Goal: Transaction & Acquisition: Subscribe to service/newsletter

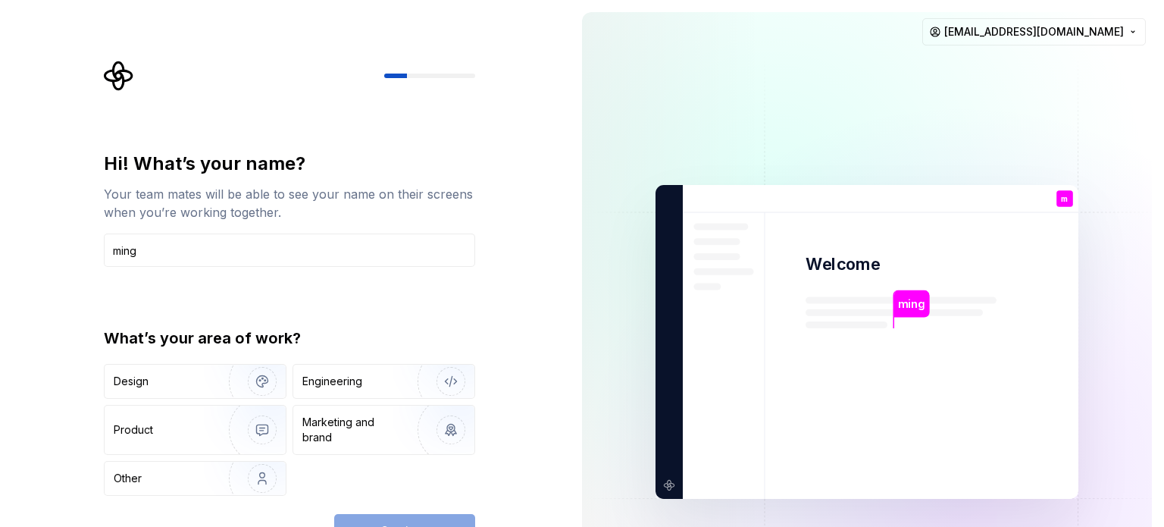
type input "ming"
click at [939, 217] on img at bounding box center [867, 342] width 614 height 716
click at [508, 68] on div "Hi! What’s your name? Your team mates will be able to see your name on their sc…" at bounding box center [285, 342] width 570 height 684
click at [1073, 145] on html "Hi! What’s your name? Your team mates will be able to see your name on their sc…" at bounding box center [582, 263] width 1164 height 527
click at [1070, 147] on html "Hi! What’s your name? Your team mates will be able to see your name on their sc…" at bounding box center [582, 263] width 1164 height 527
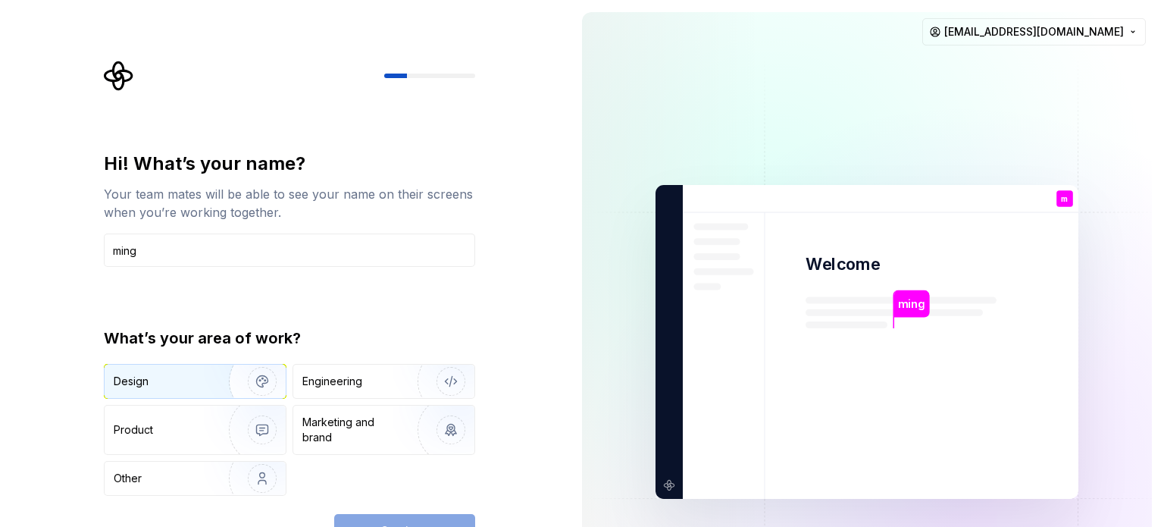
click at [186, 377] on div "Design" at bounding box center [162, 381] width 96 height 15
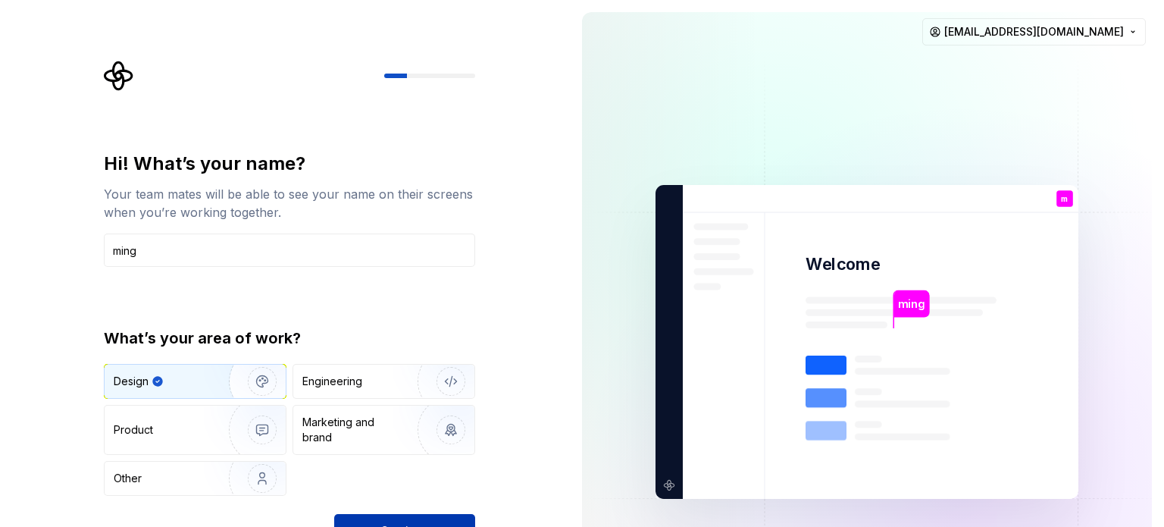
click at [403, 523] on span "Continue" at bounding box center [405, 530] width 49 height 15
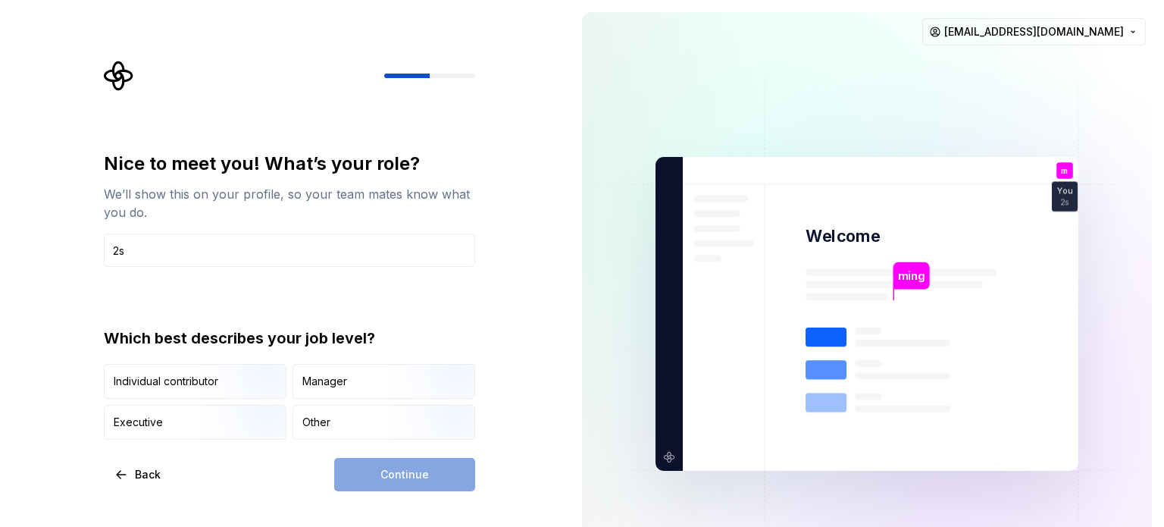
type input "2"
type input "twosonline"
click at [422, 305] on div "Nice to meet you! What’s your role? We’ll show this on your profile, so your te…" at bounding box center [289, 296] width 371 height 288
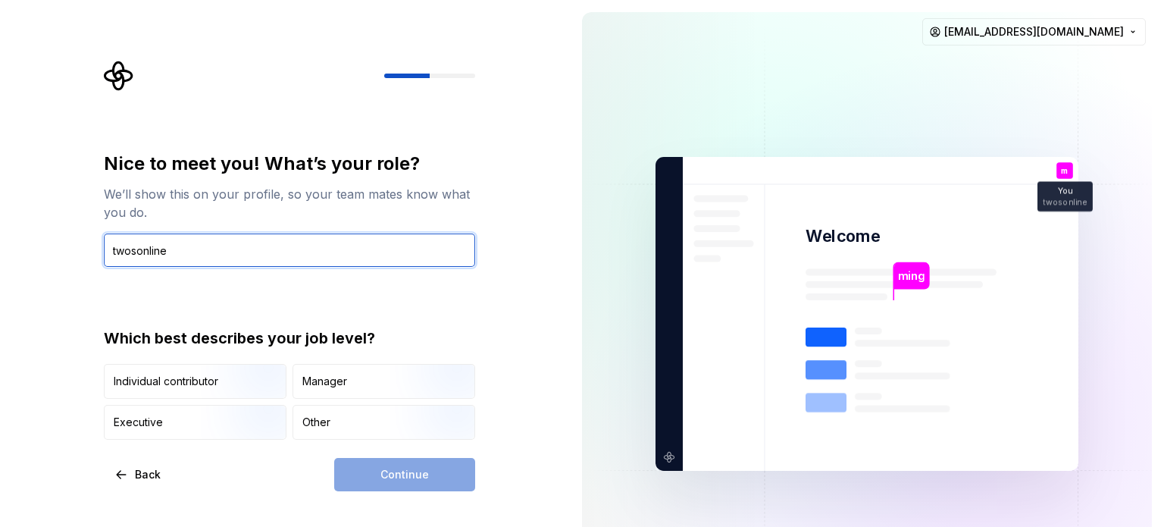
drag, startPoint x: 227, startPoint y: 250, endPoint x: 67, endPoint y: 257, distance: 160.1
click at [67, 257] on div "Nice to meet you! What’s your role? We’ll show this on your profile, so your te…" at bounding box center [285, 314] width 570 height 628
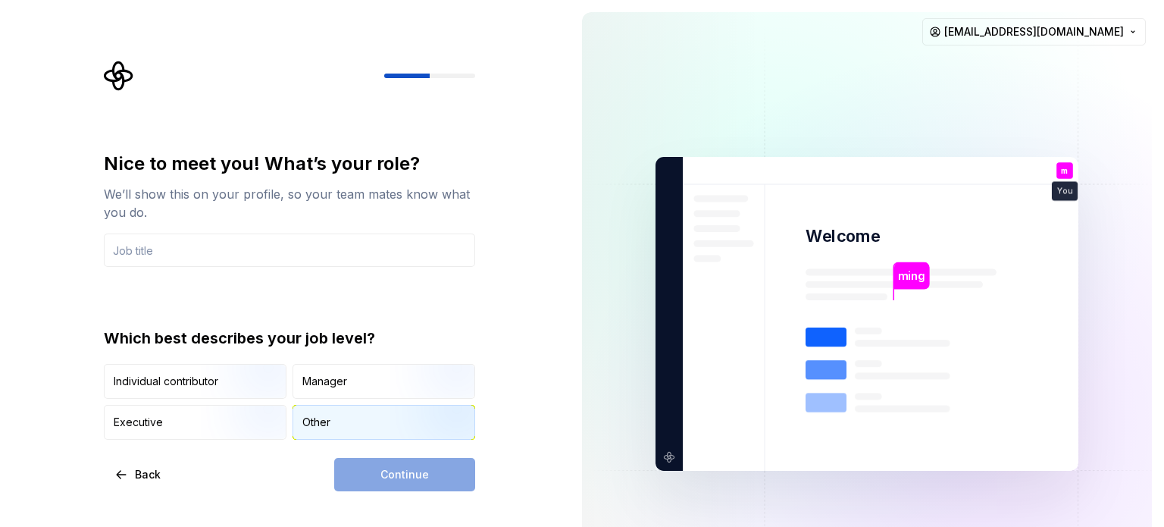
click at [321, 417] on div "Other" at bounding box center [316, 422] width 28 height 15
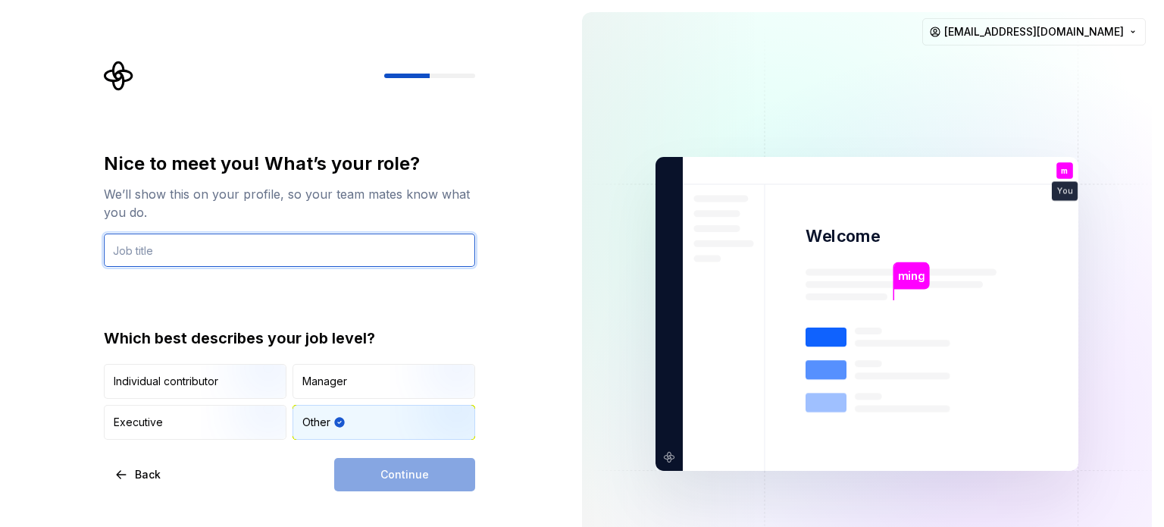
click at [345, 260] on input "text" at bounding box center [289, 249] width 371 height 33
type input "d"
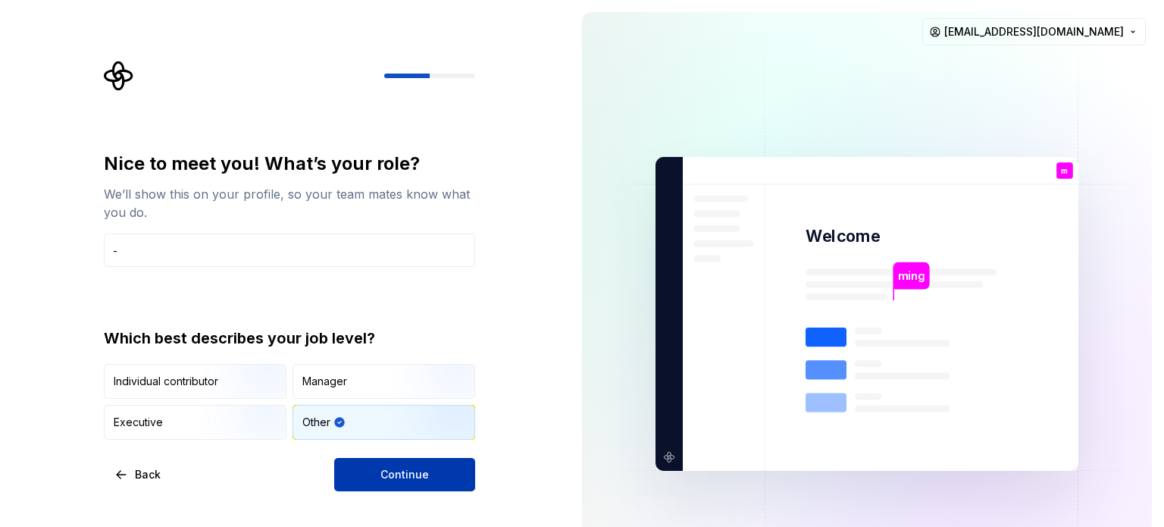
click at [418, 473] on span "Continue" at bounding box center [405, 474] width 49 height 15
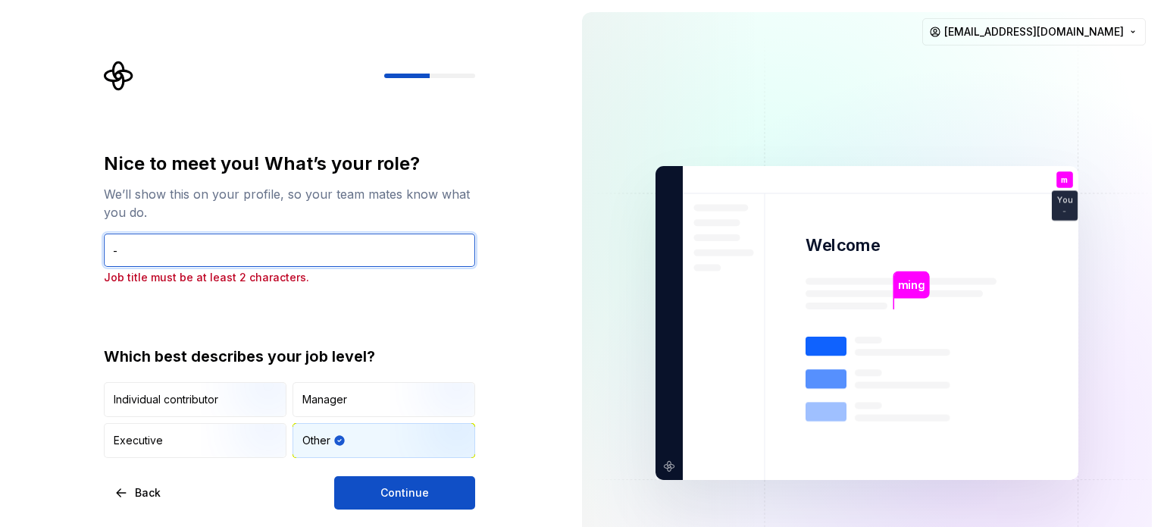
click at [272, 239] on input "-" at bounding box center [289, 249] width 371 height 33
type input "--"
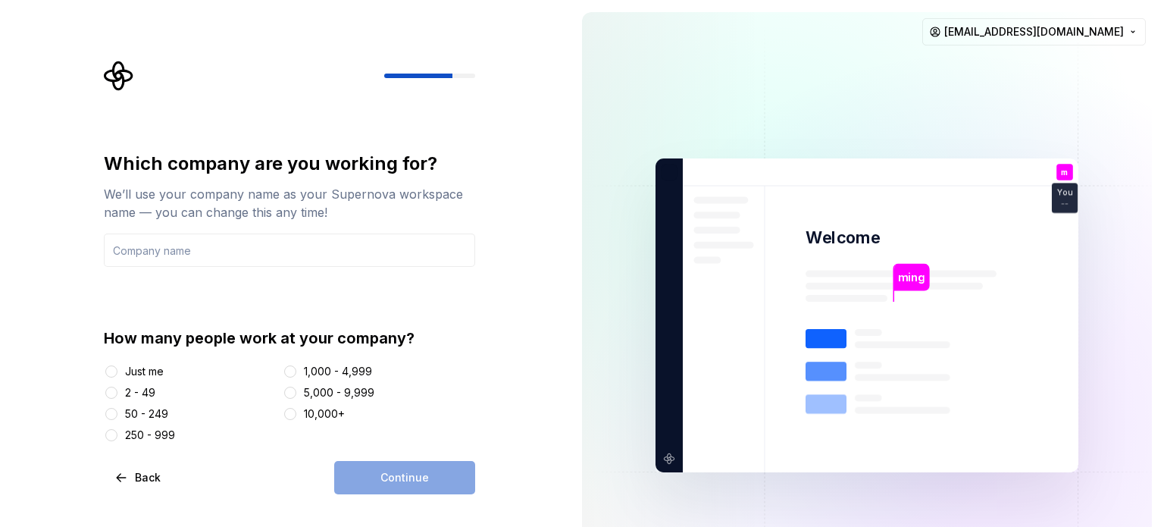
click at [136, 390] on div "2 - 49" at bounding box center [140, 392] width 30 height 15
click at [117, 390] on button "2 - 49" at bounding box center [111, 393] width 12 height 12
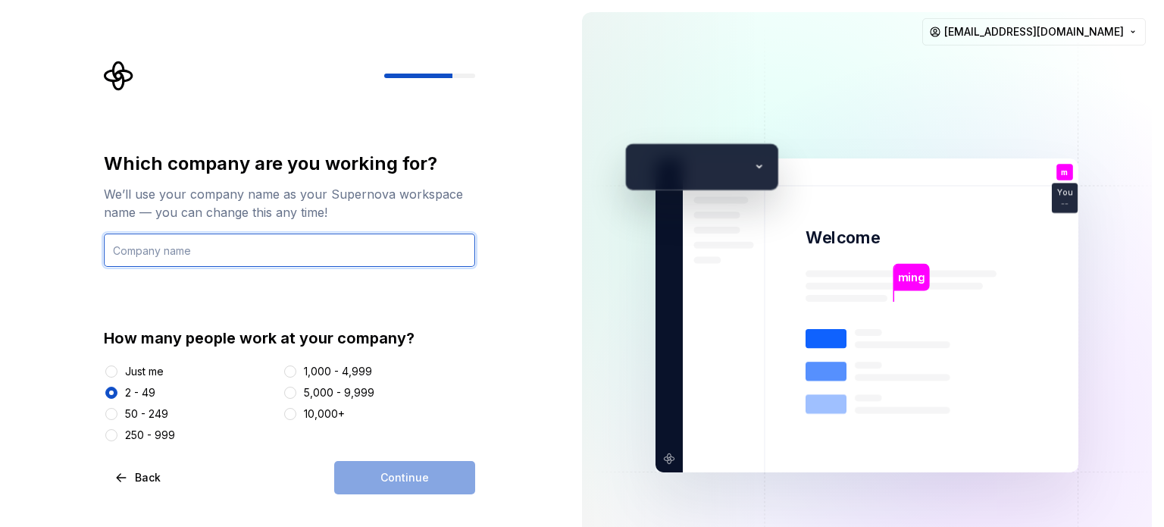
click at [246, 256] on input "text" at bounding box center [289, 249] width 371 height 33
type input "2s"
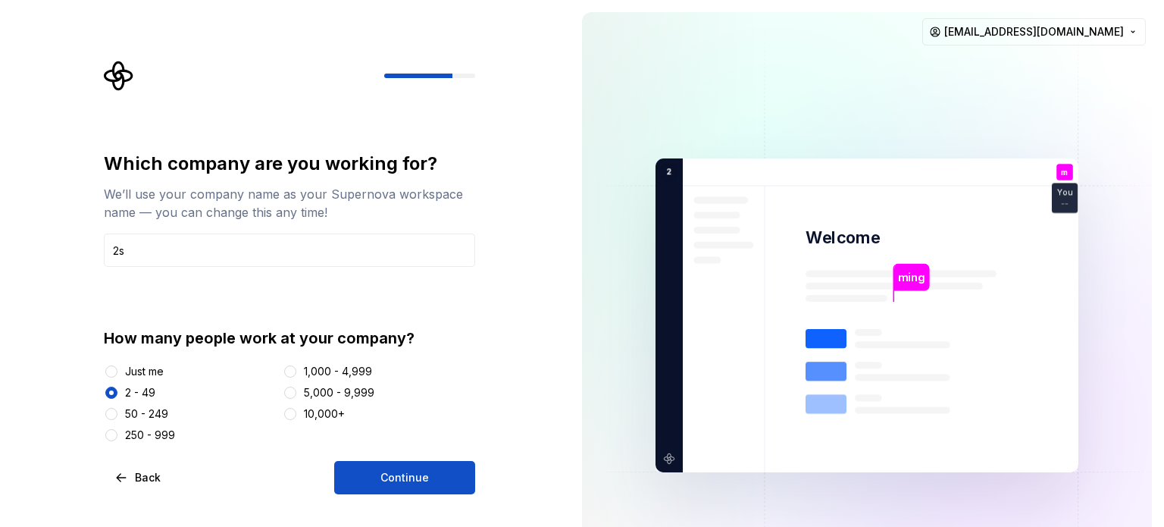
click at [444, 456] on div "Which company are you working for? We’ll use your company name as your Supernov…" at bounding box center [289, 323] width 371 height 343
click at [444, 460] on div "Which company are you working for? We’ll use your company name as your Supernov…" at bounding box center [289, 323] width 371 height 343
click at [438, 470] on button "Continue" at bounding box center [404, 477] width 141 height 33
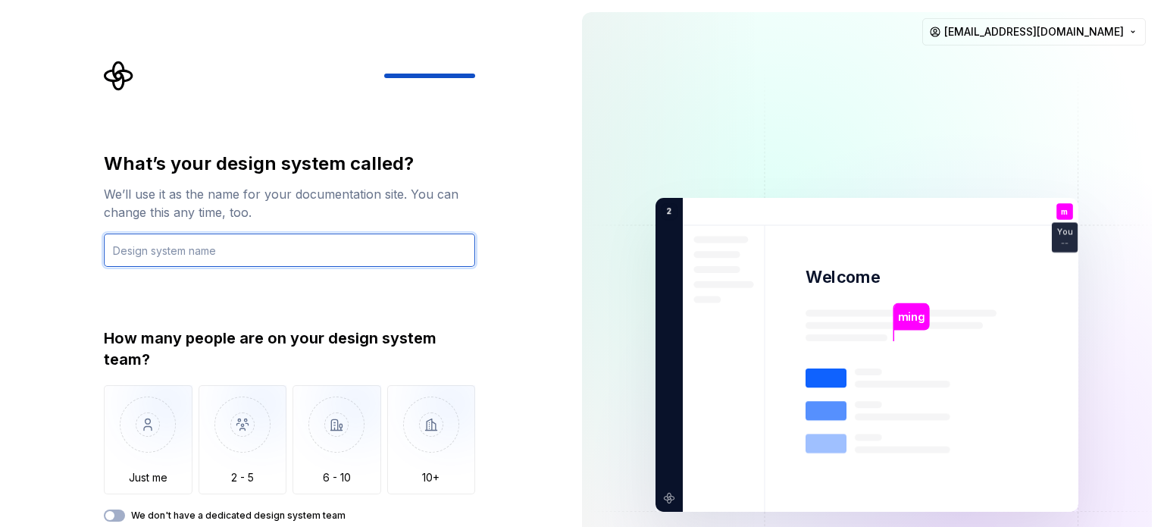
type input "2"
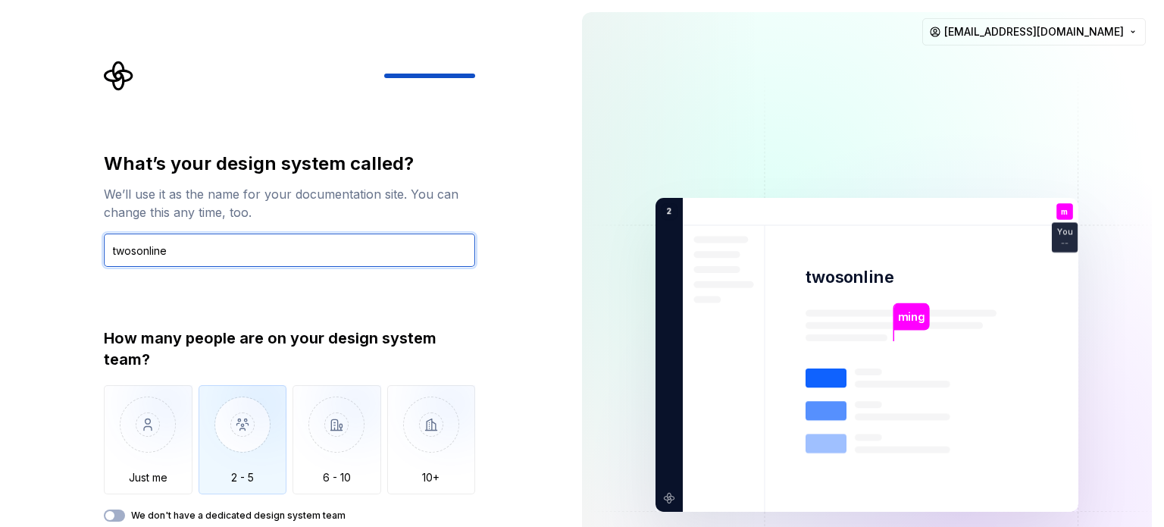
type input "twosonline"
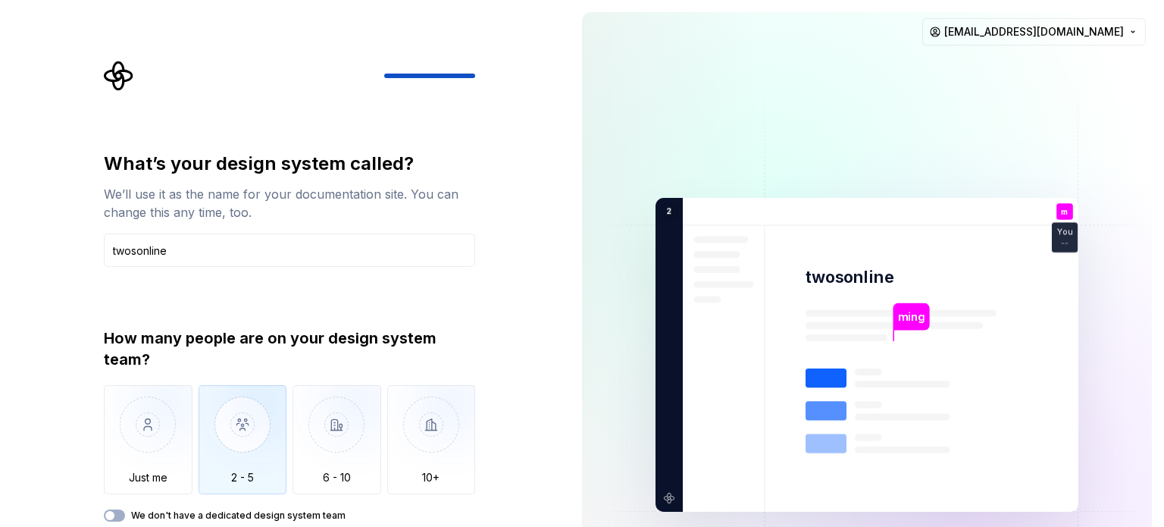
click at [253, 446] on img "button" at bounding box center [243, 436] width 89 height 102
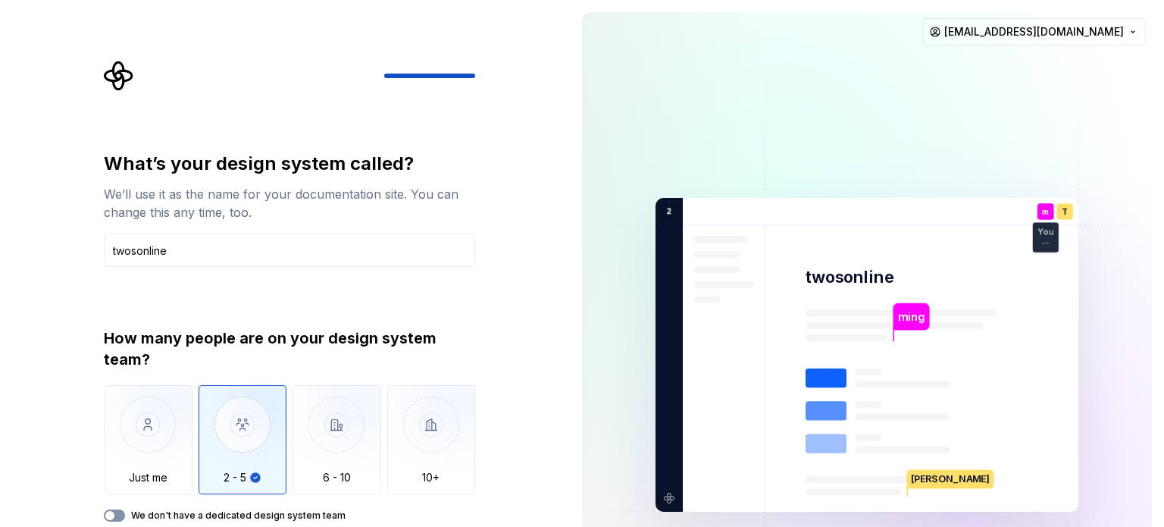
click at [111, 515] on span "button" at bounding box center [109, 515] width 9 height 9
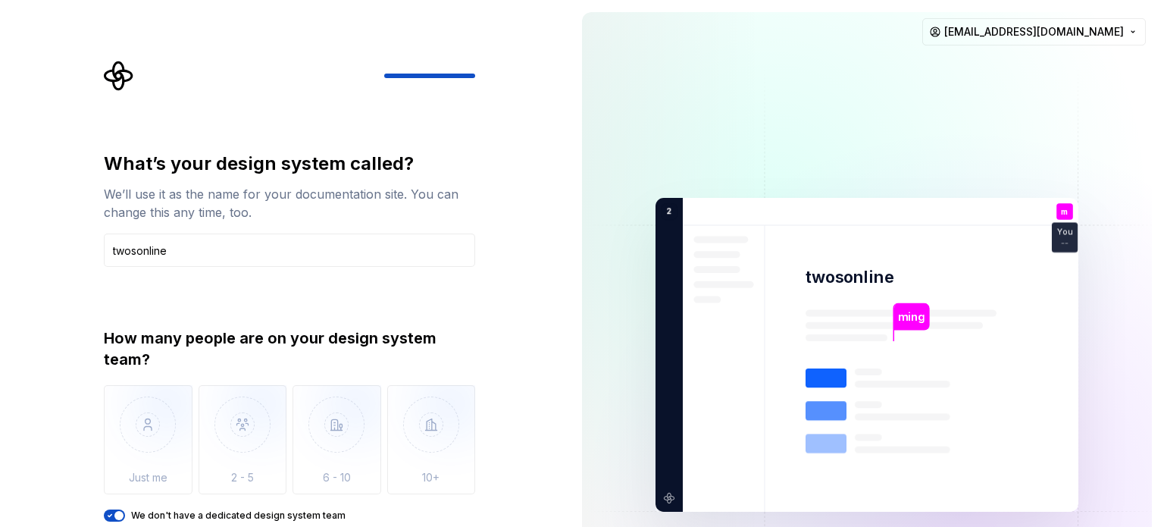
click at [266, 283] on div "What’s your design system called? We’ll use it as the name for your documentati…" at bounding box center [289, 337] width 371 height 370
click at [112, 76] on icon "Supernova Logo" at bounding box center [119, 76] width 30 height 30
click at [852, 361] on img at bounding box center [867, 355] width 614 height 716
click at [731, 416] on img at bounding box center [867, 355] width 614 height 716
click at [104, 515] on icon "button" at bounding box center [110, 515] width 12 height 9
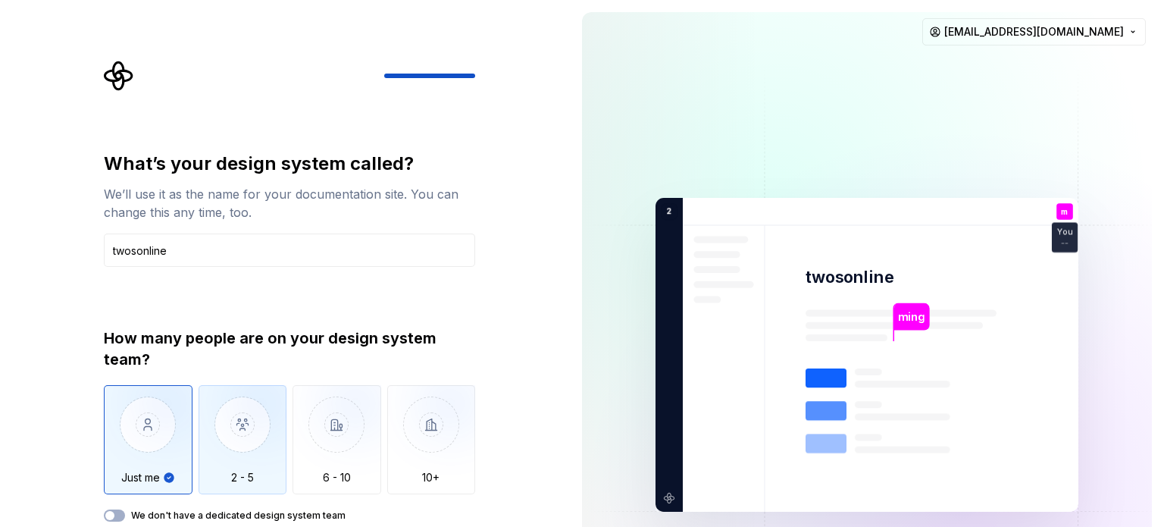
click at [219, 436] on img "button" at bounding box center [243, 436] width 89 height 102
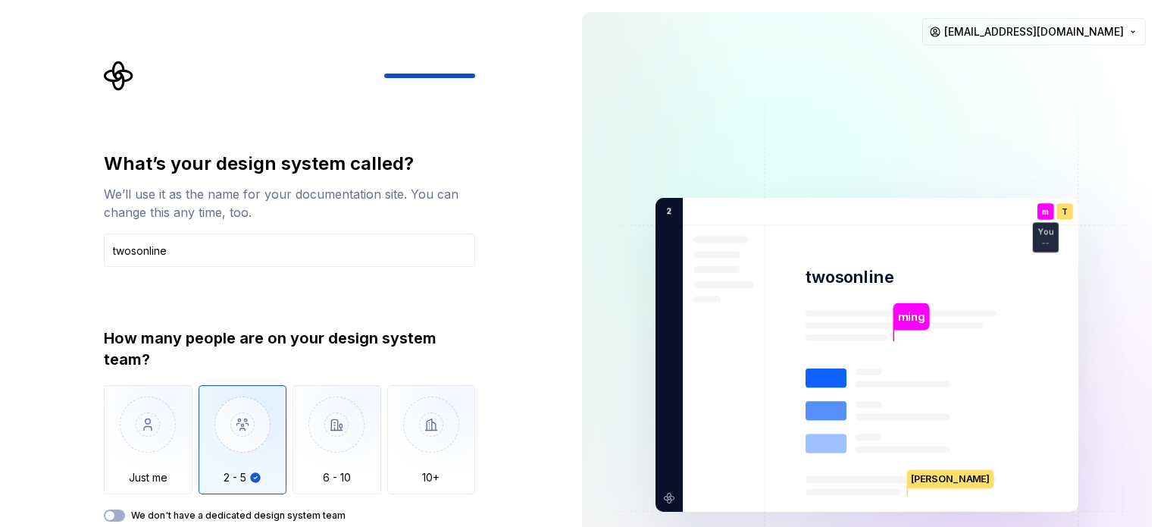
click at [862, 297] on img at bounding box center [867, 355] width 614 height 716
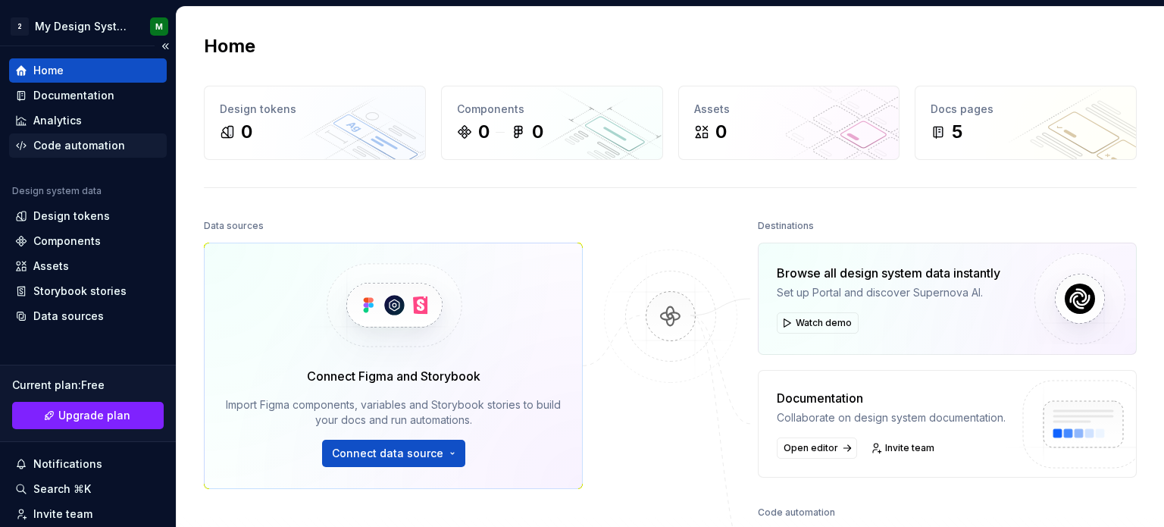
click at [102, 152] on div "Code automation" at bounding box center [79, 145] width 92 height 15
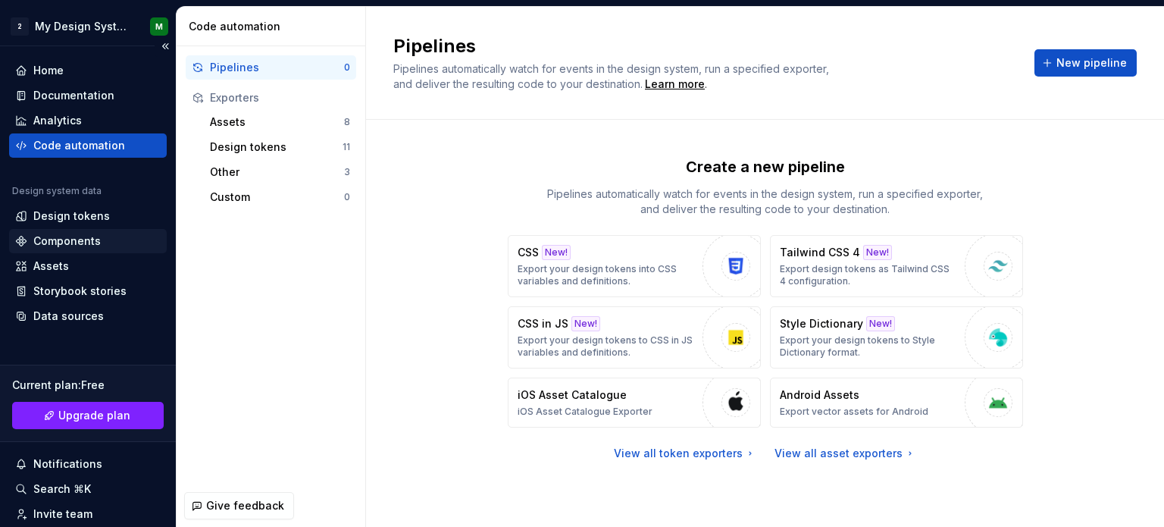
click at [89, 242] on div "Components" at bounding box center [66, 240] width 67 height 15
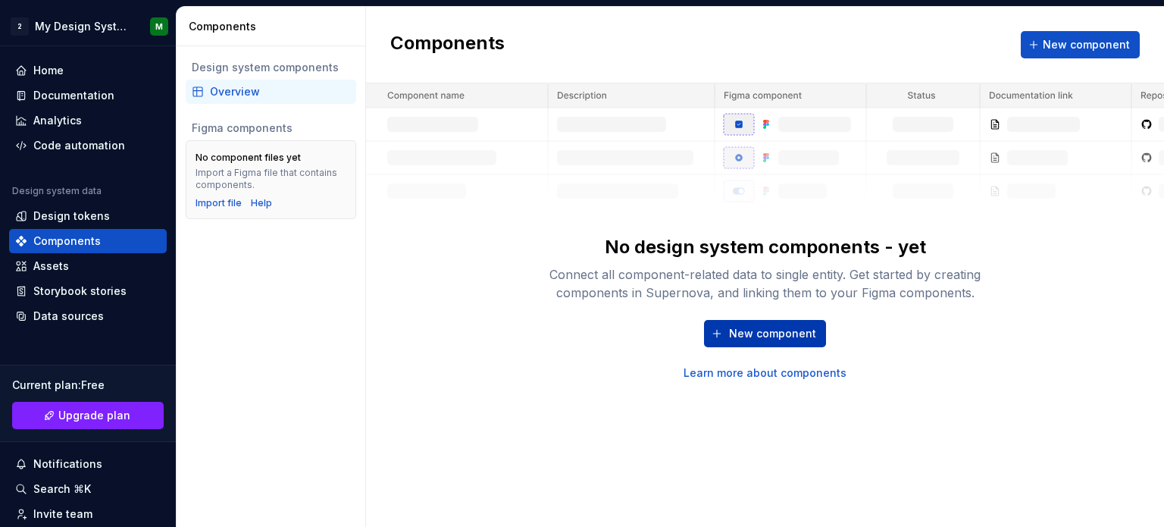
click at [775, 333] on span "New component" at bounding box center [772, 333] width 87 height 15
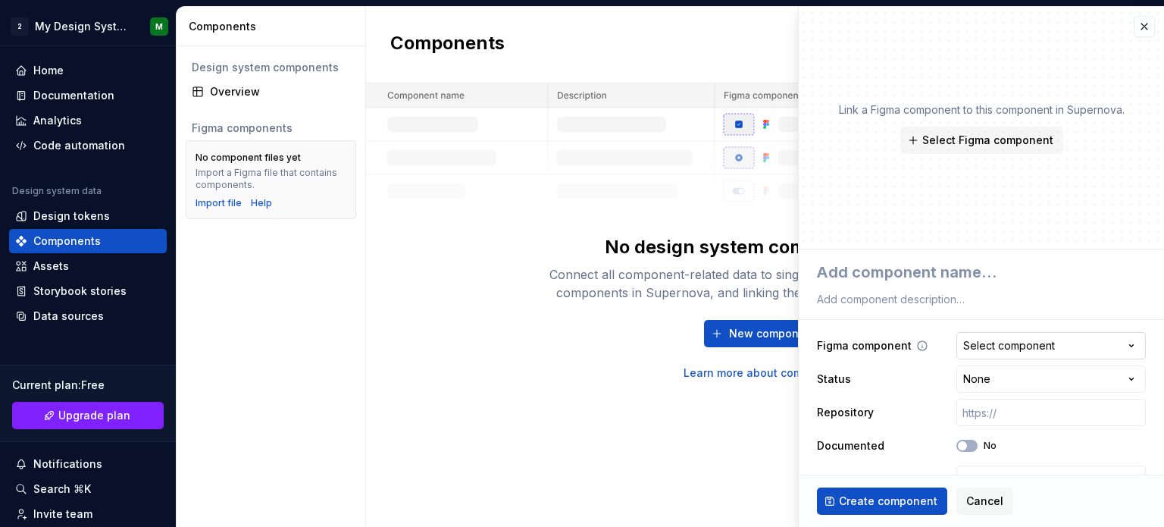
click at [1037, 343] on div "Select component" at bounding box center [1009, 345] width 92 height 15
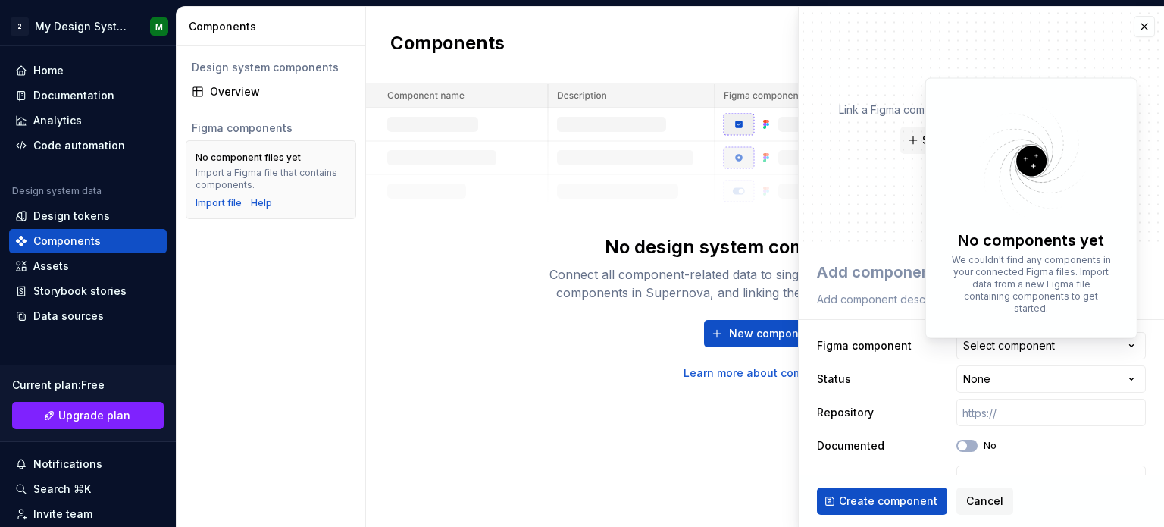
click at [999, 424] on html "**********" at bounding box center [582, 263] width 1164 height 527
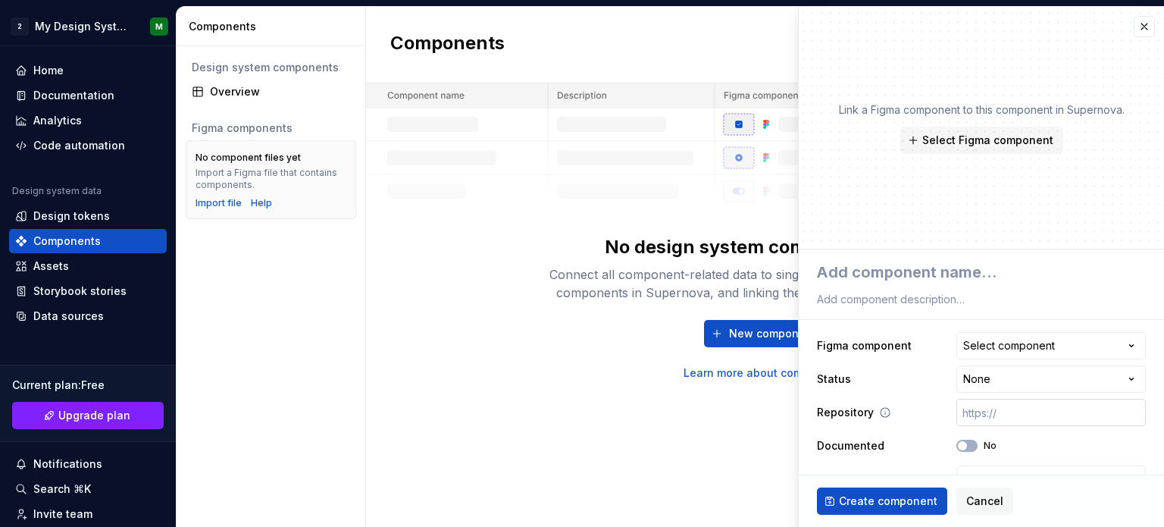
scroll to position [30, 0]
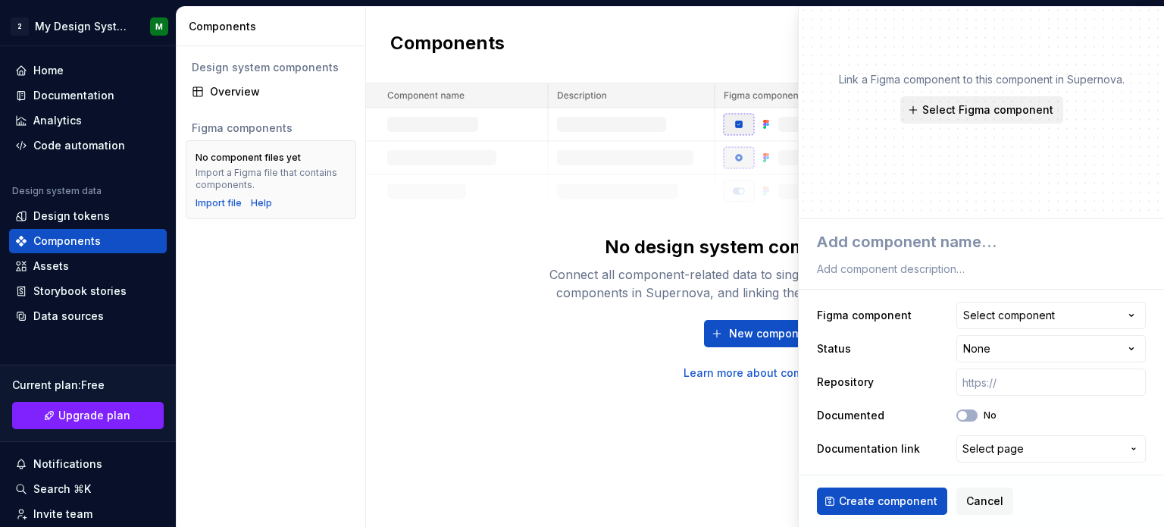
click at [964, 120] on button "Select Figma component" at bounding box center [982, 109] width 163 height 27
click at [1107, 139] on div "Link a Figma component to this component in Supernova. Select Figma component" at bounding box center [981, 98] width 365 height 243
click at [958, 496] on button "Cancel" at bounding box center [985, 500] width 57 height 27
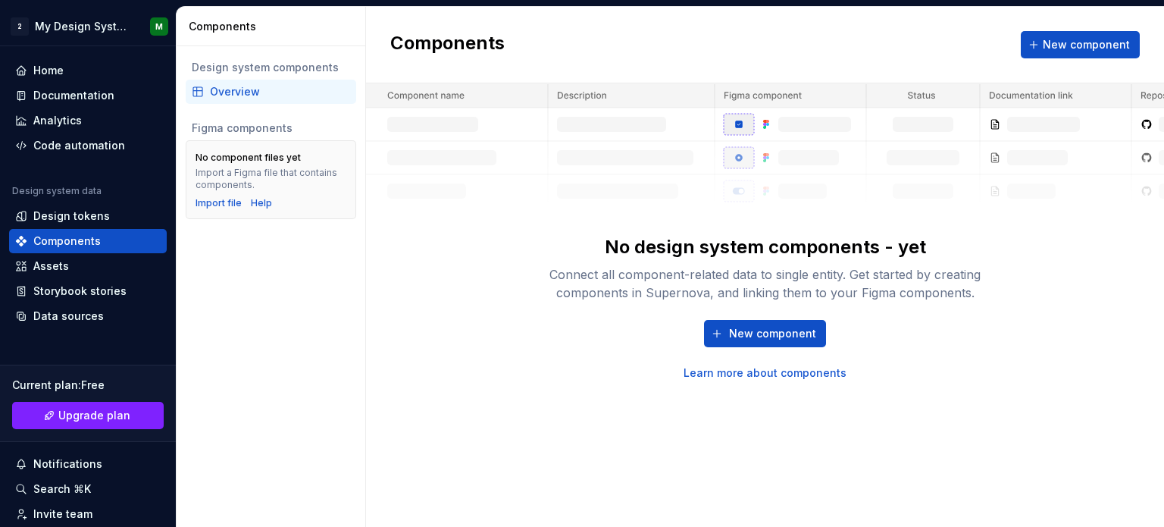
click at [1002, 140] on img at bounding box center [765, 145] width 798 height 124
click at [773, 326] on span "New component" at bounding box center [772, 333] width 87 height 15
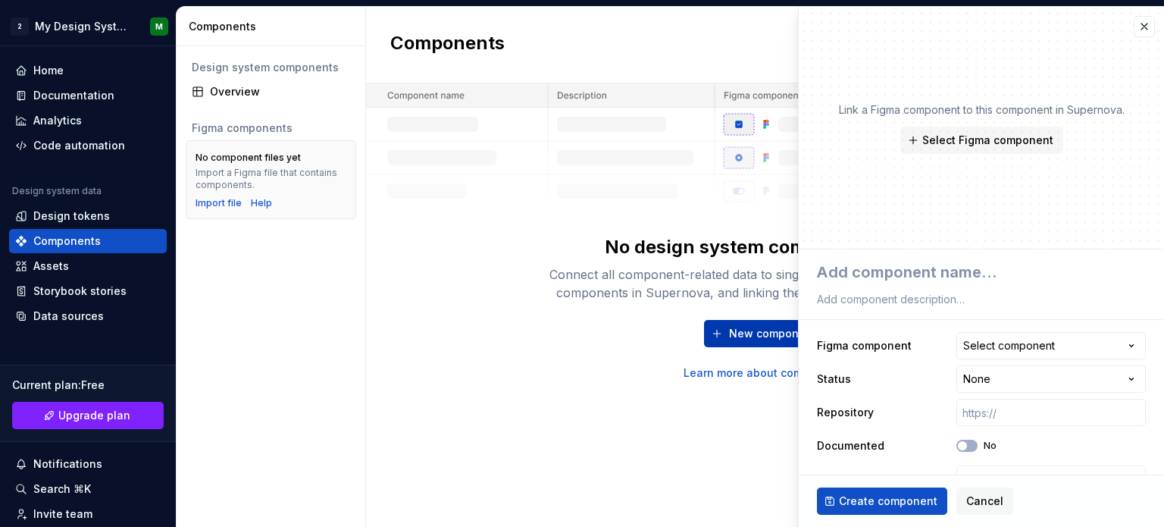
type textarea "*"
click at [1013, 411] on input "text" at bounding box center [1052, 412] width 190 height 27
type input "z"
type textarea "*"
type input "zx"
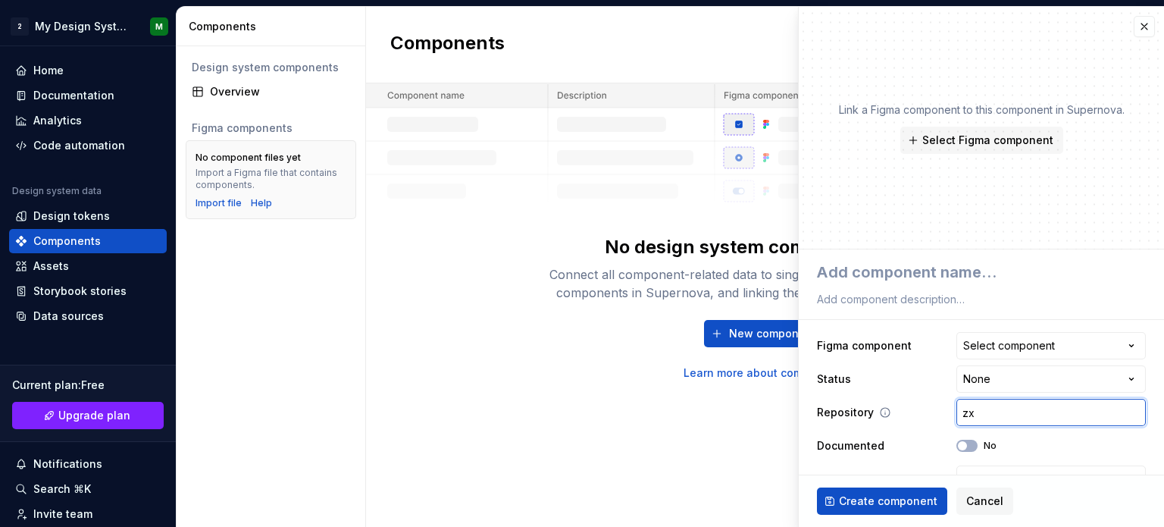
type textarea "*"
type input "zxc"
type textarea "*"
type input "zx"
type textarea "*"
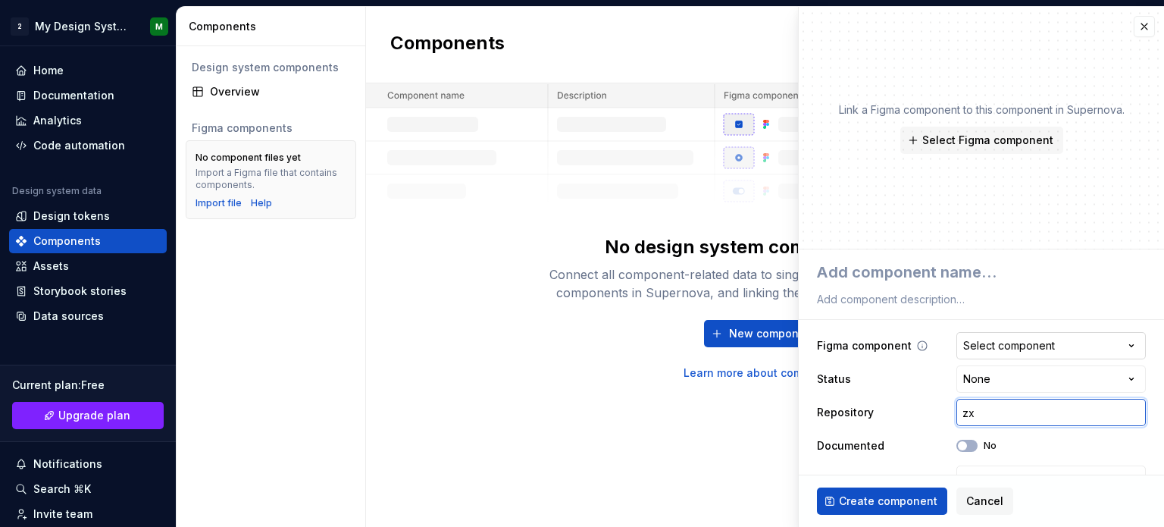
type input "z"
type textarea "*"
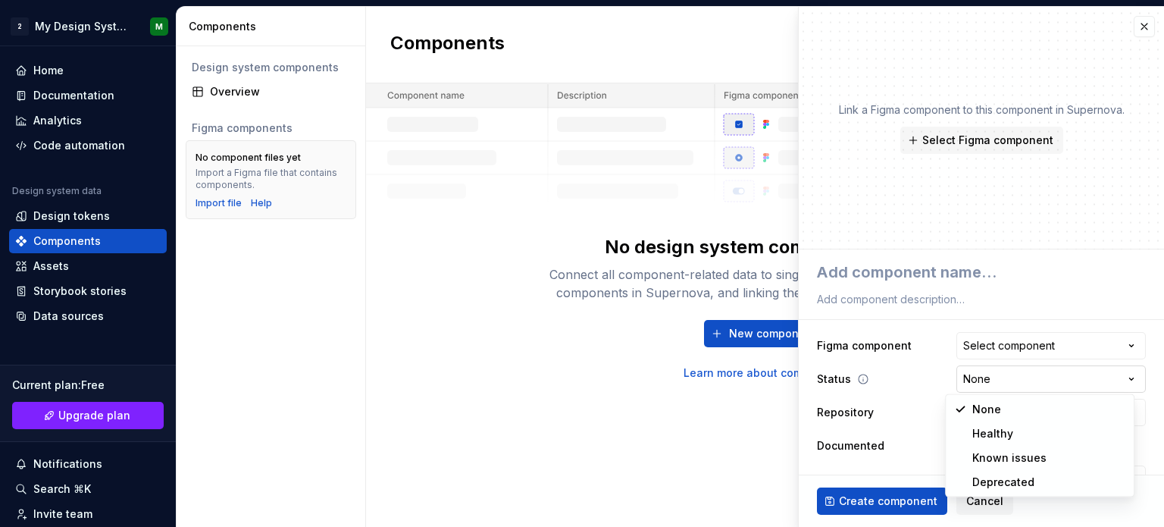
click at [1067, 371] on html "**********" at bounding box center [582, 263] width 1164 height 527
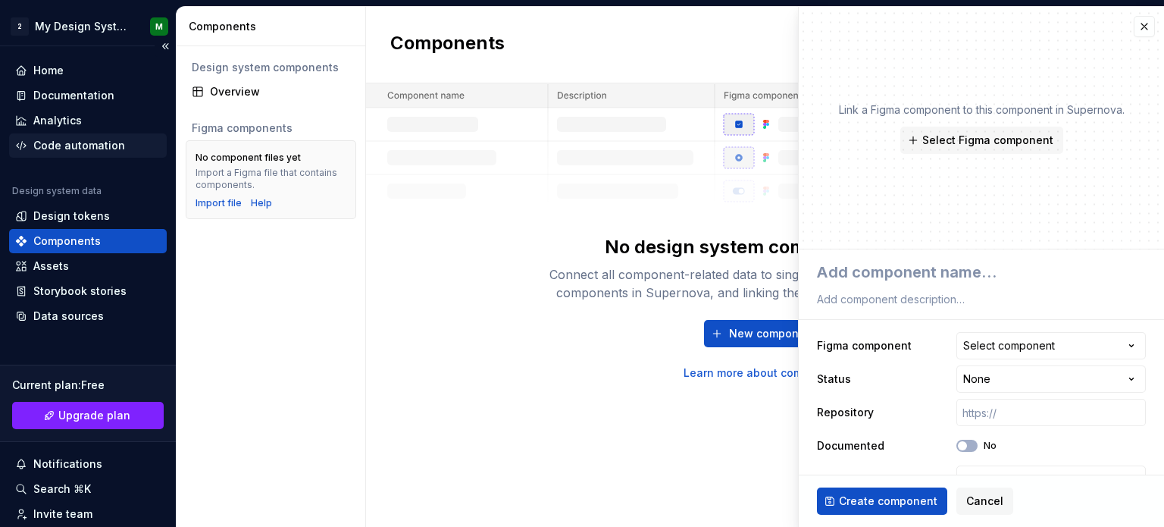
click at [52, 139] on html "**********" at bounding box center [582, 263] width 1164 height 527
click at [52, 139] on div "Code automation" at bounding box center [79, 145] width 92 height 15
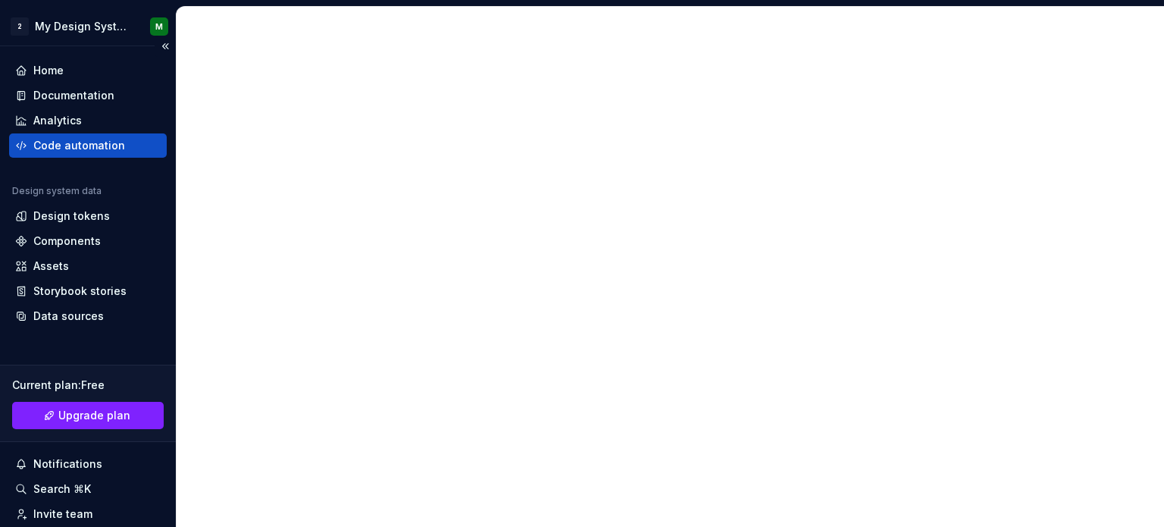
click at [52, 139] on div "Code automation" at bounding box center [79, 145] width 92 height 15
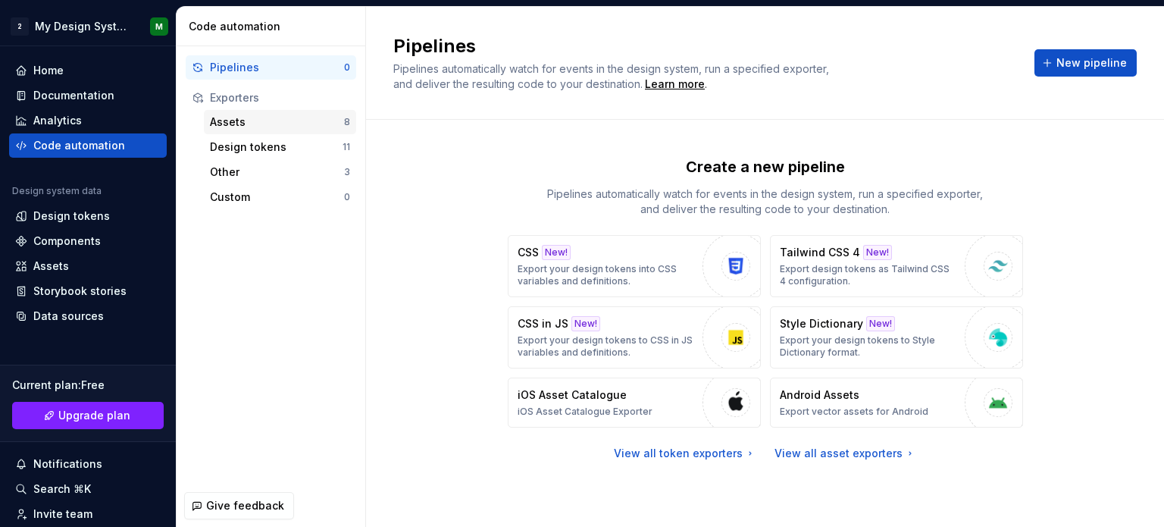
click at [309, 130] on div "Assets 8" at bounding box center [280, 122] width 152 height 24
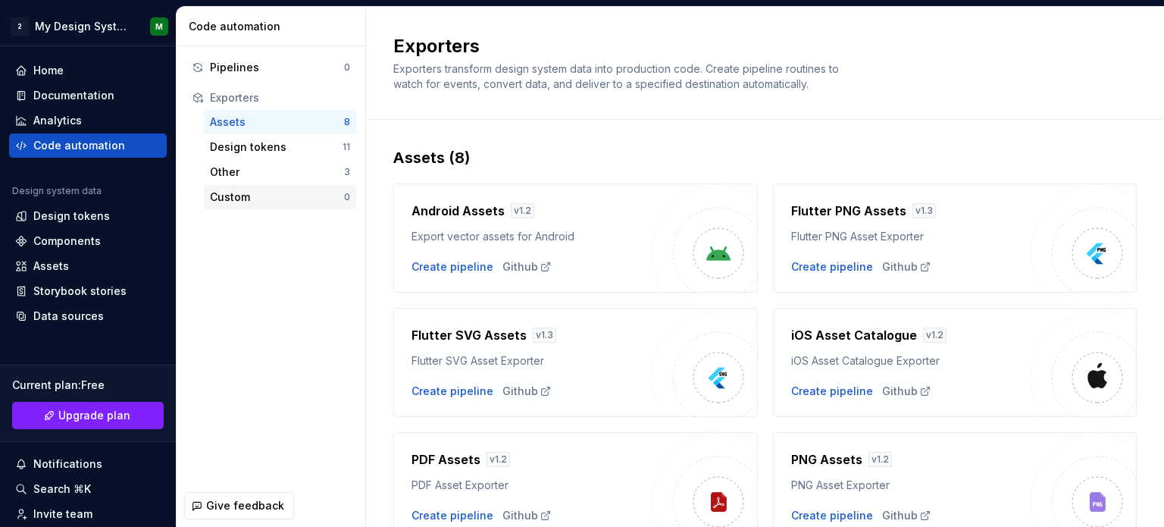
click at [221, 196] on div "Custom" at bounding box center [277, 197] width 134 height 15
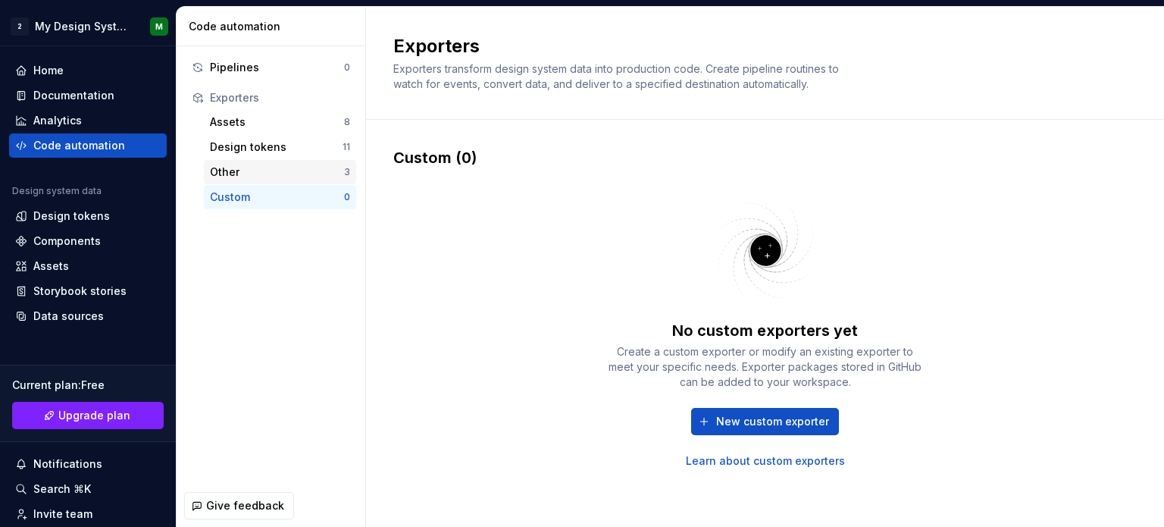
click at [230, 163] on div "Other 3" at bounding box center [280, 172] width 152 height 24
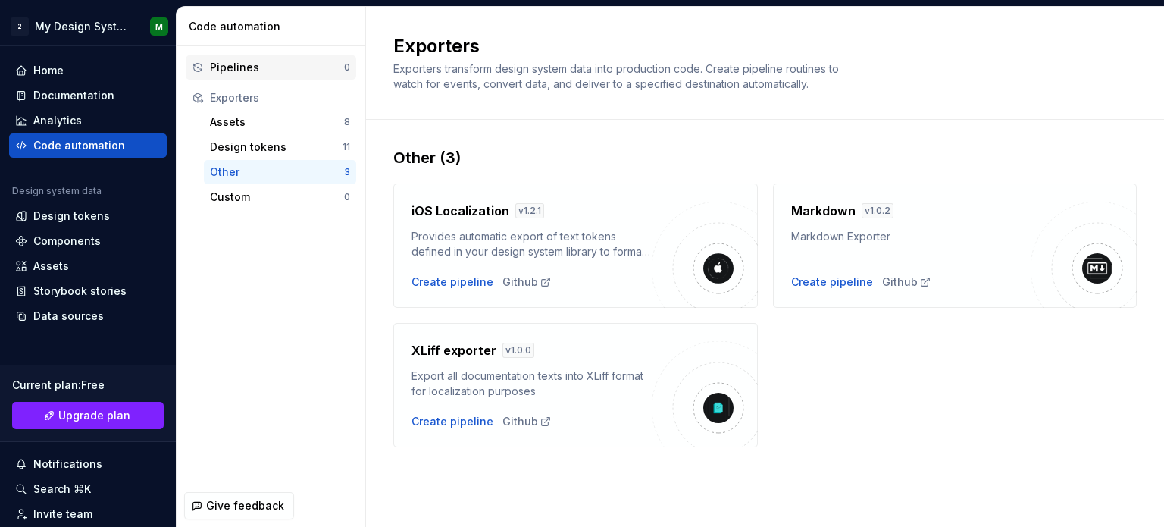
click at [230, 75] on div "Pipelines 0" at bounding box center [271, 67] width 171 height 24
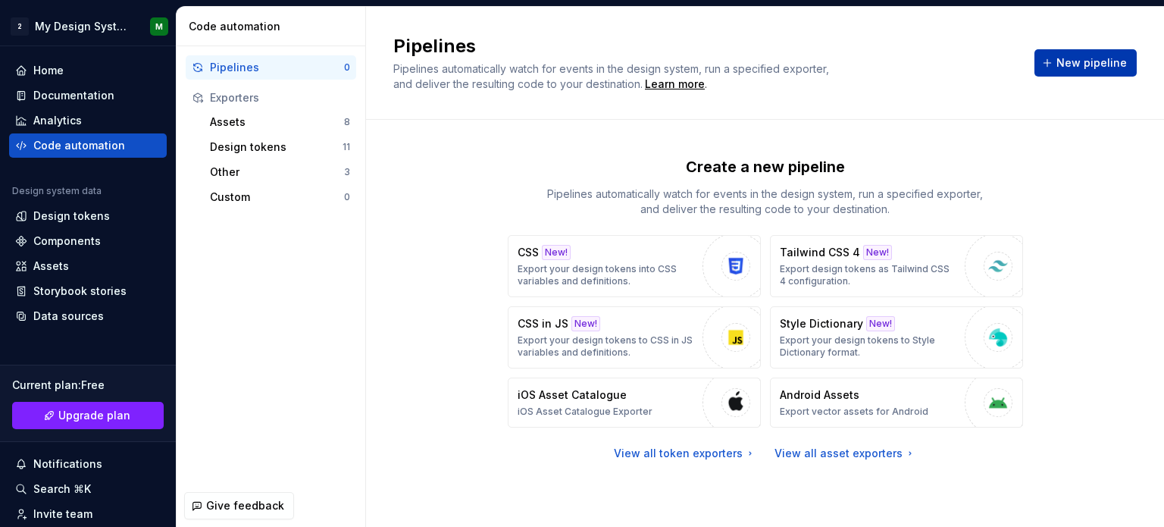
click at [1055, 57] on button "New pipeline" at bounding box center [1086, 62] width 102 height 27
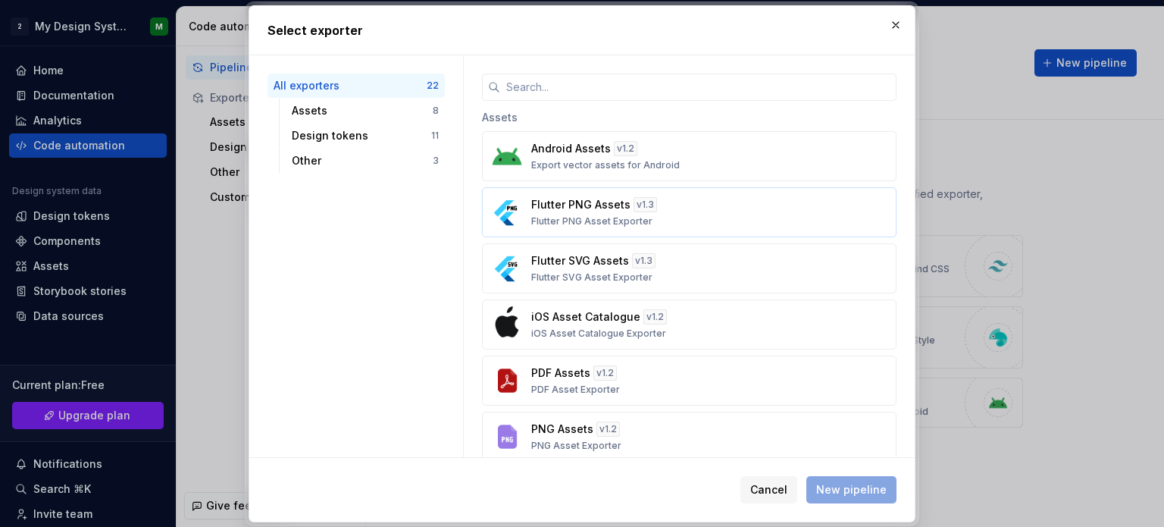
click at [801, 221] on div "Flutter PNG Assets v 1.3 Flutter PNG Asset Exporter" at bounding box center [684, 212] width 307 height 30
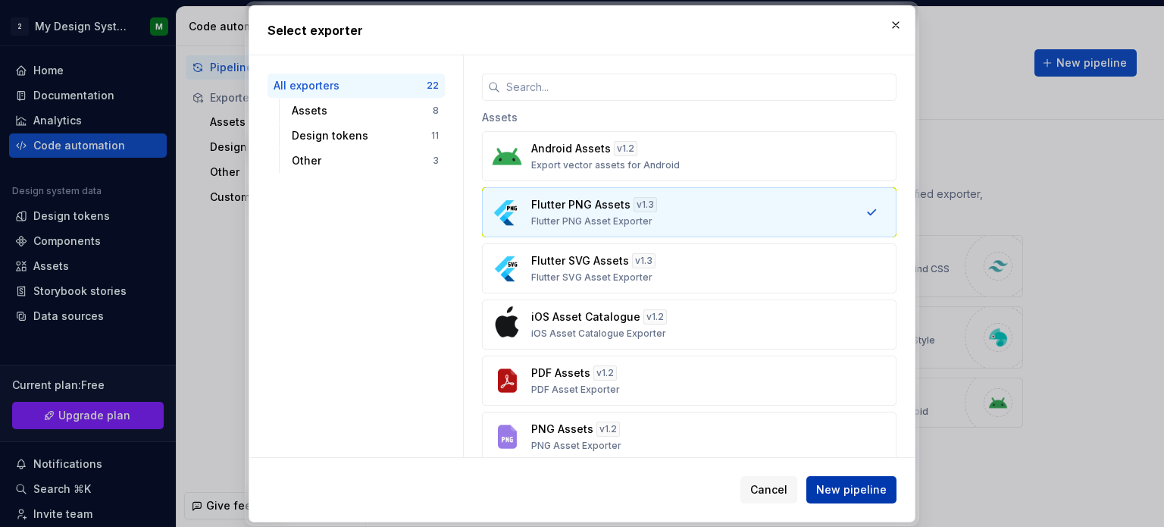
click at [875, 487] on span "New pipeline" at bounding box center [851, 489] width 70 height 15
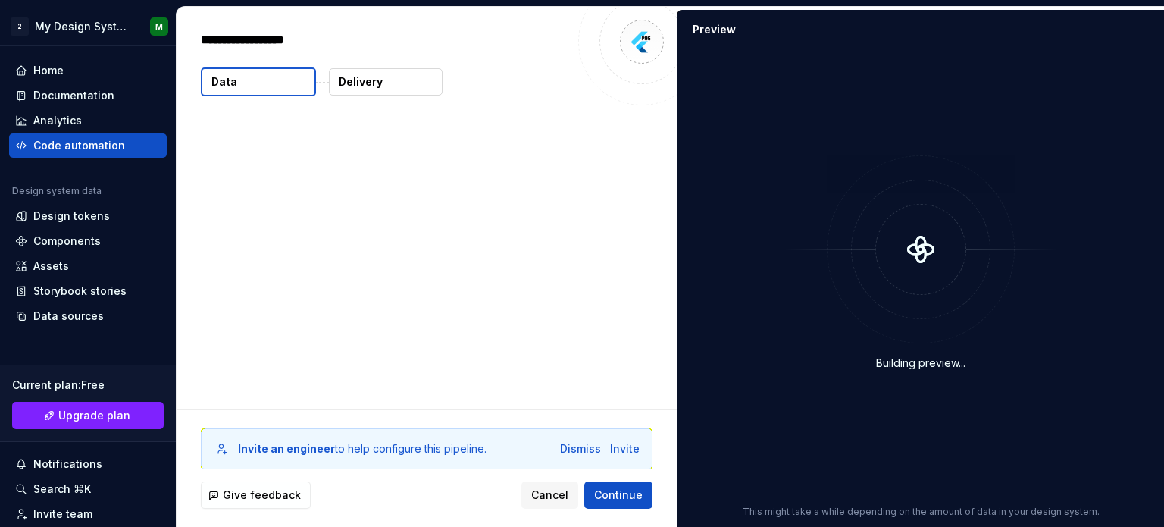
type textarea "*"
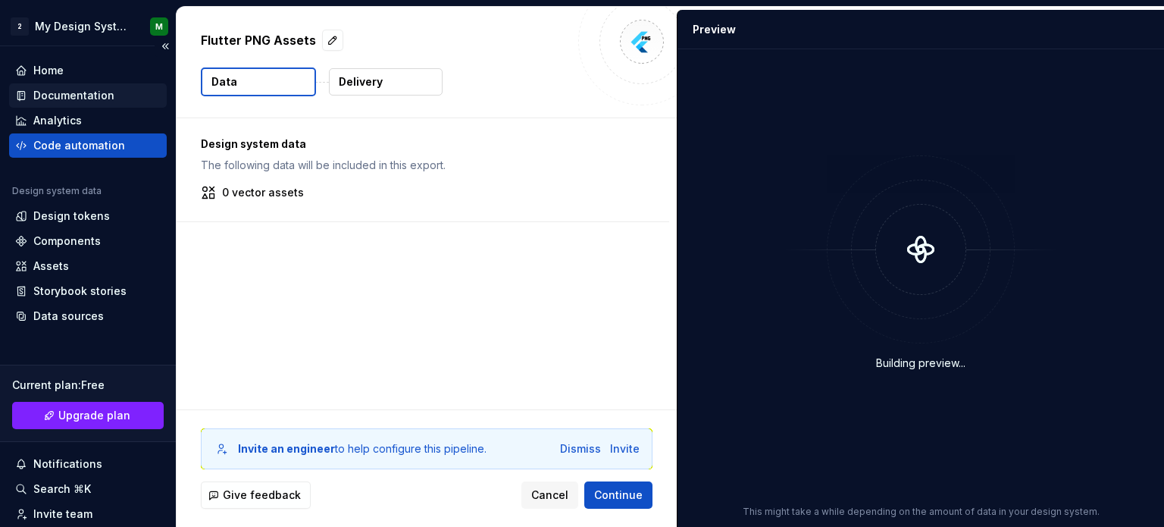
click at [67, 91] on div "Documentation" at bounding box center [73, 95] width 81 height 15
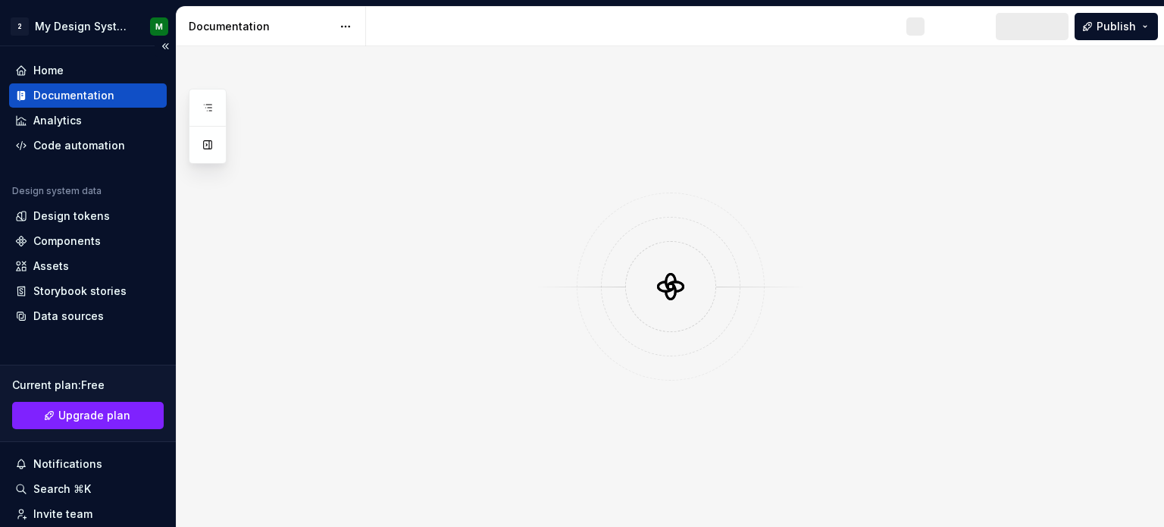
click at [67, 91] on div "Documentation" at bounding box center [73, 95] width 81 height 15
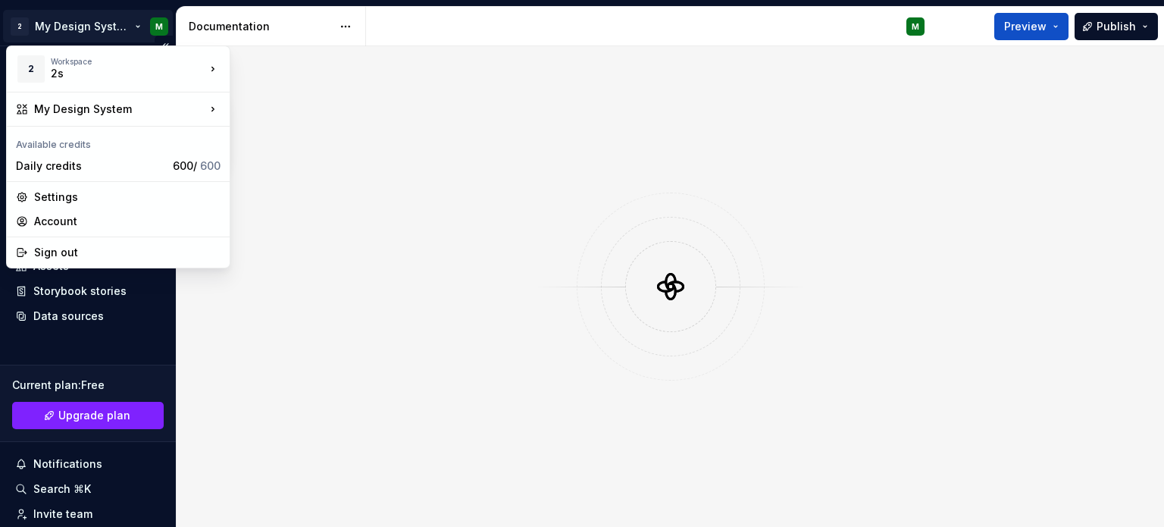
click at [30, 33] on html "2 My Design System M Home Documentation Analytics Code automation Design system…" at bounding box center [582, 263] width 1164 height 527
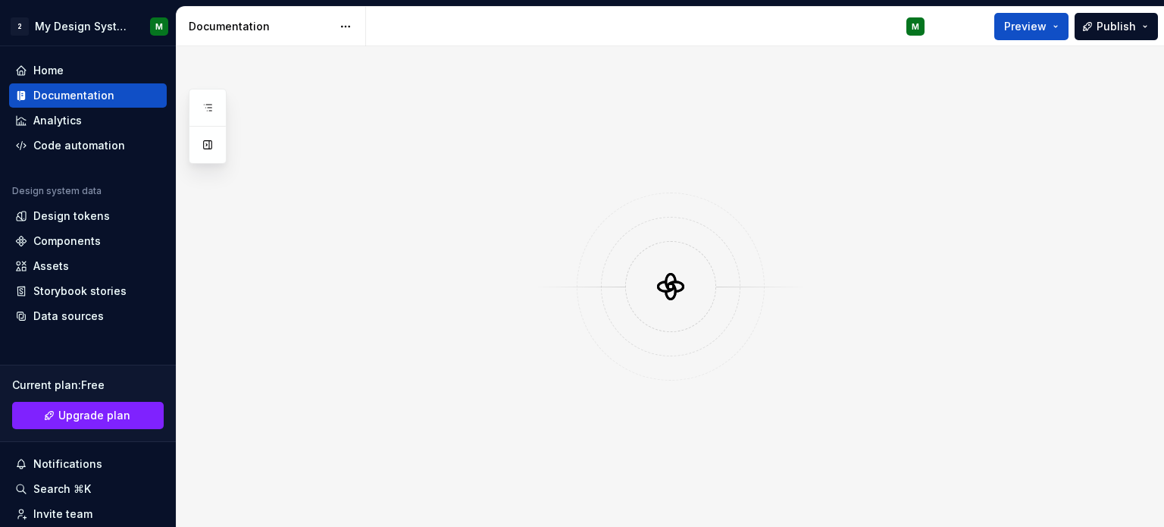
click at [467, 171] on html "2 My Design System M Home Documentation Analytics Code automation Design system…" at bounding box center [582, 263] width 1164 height 527
click at [90, 27] on html "2 My Design System M Home Documentation Analytics Code automation Design system…" at bounding box center [582, 263] width 1164 height 527
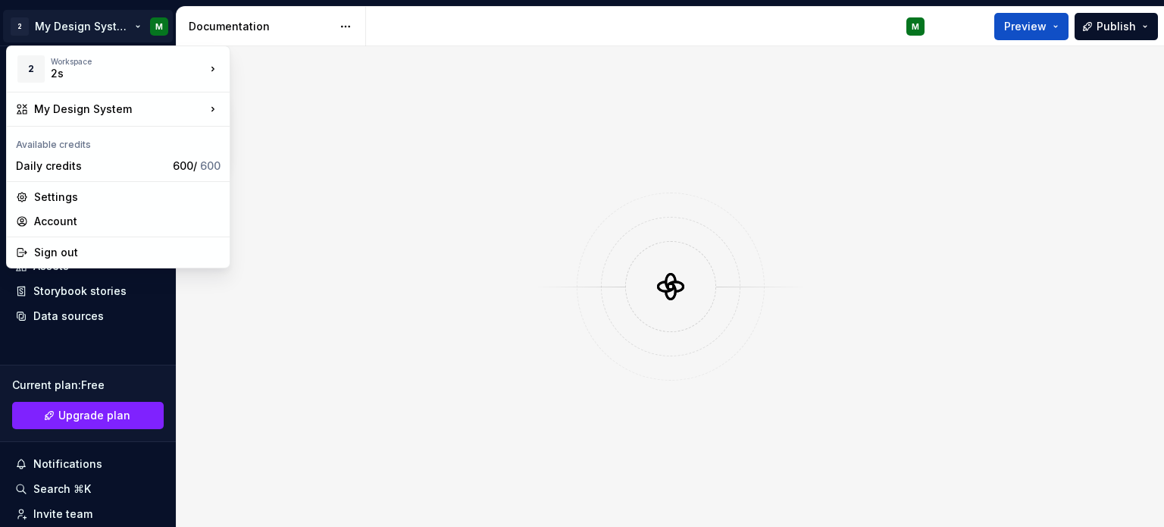
click at [443, 183] on html "2 My Design System M Home Documentation Analytics Code automation Design system…" at bounding box center [582, 263] width 1164 height 527
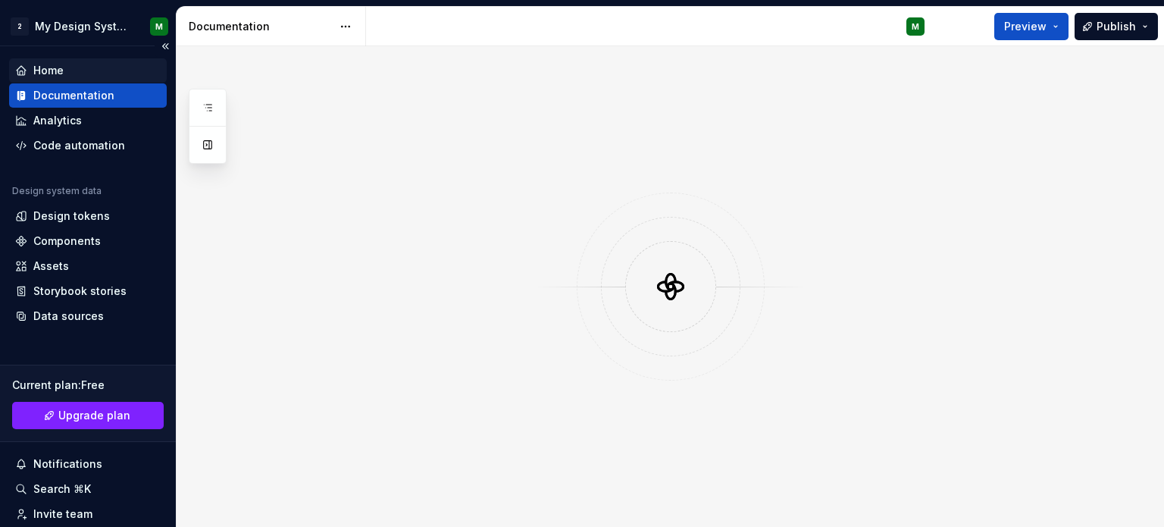
click at [70, 67] on div "Home" at bounding box center [88, 70] width 146 height 15
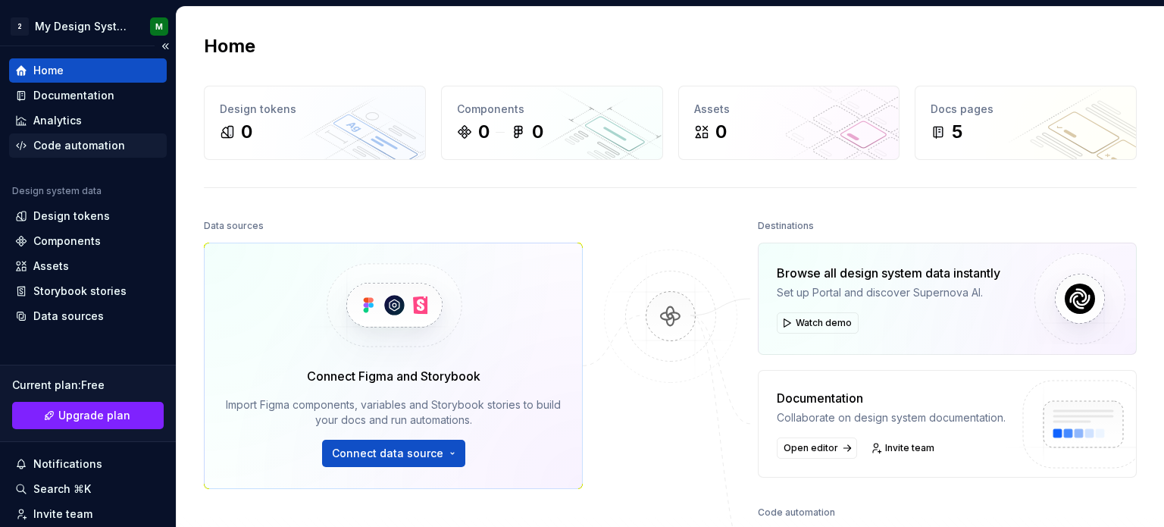
click at [70, 145] on div "Code automation" at bounding box center [79, 145] width 92 height 15
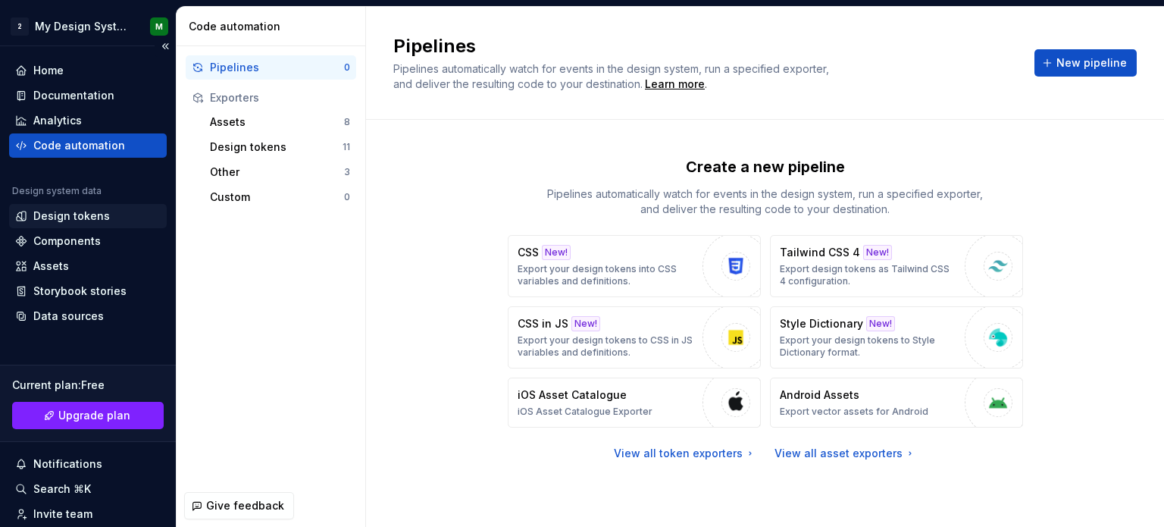
click at [77, 221] on div "Design tokens" at bounding box center [71, 215] width 77 height 15
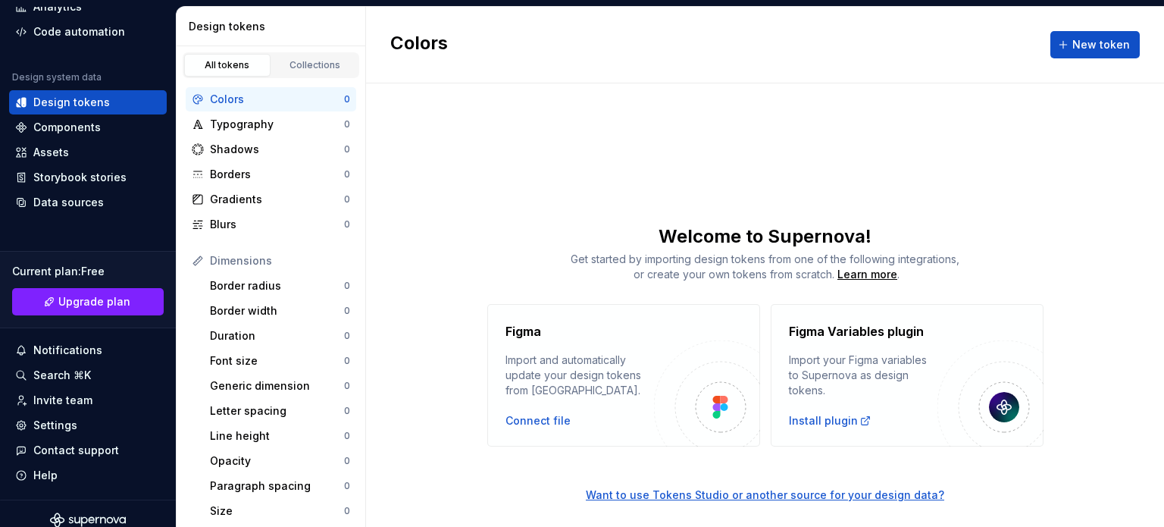
scroll to position [126, 0]
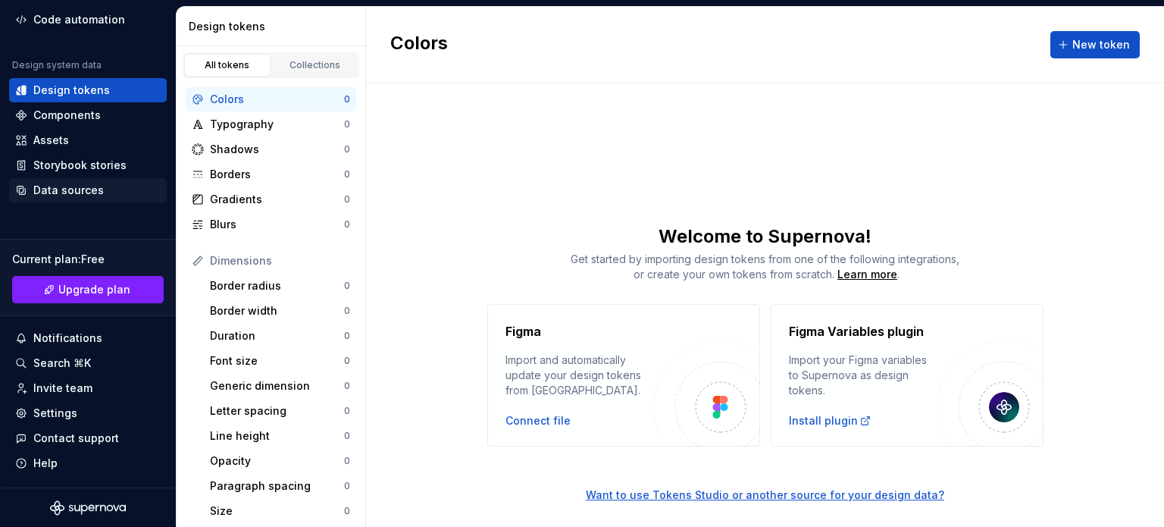
click at [70, 186] on div "Data sources" at bounding box center [68, 190] width 70 height 15
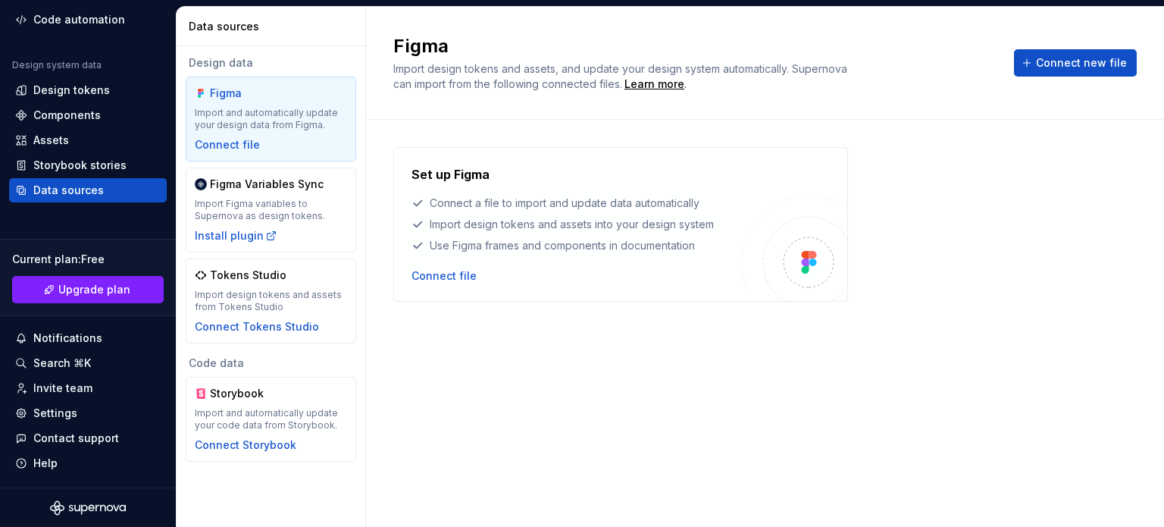
click at [276, 109] on div "Import and automatically update your design data from Figma." at bounding box center [271, 119] width 152 height 24
click at [1086, 59] on span "Connect new file" at bounding box center [1081, 62] width 91 height 15
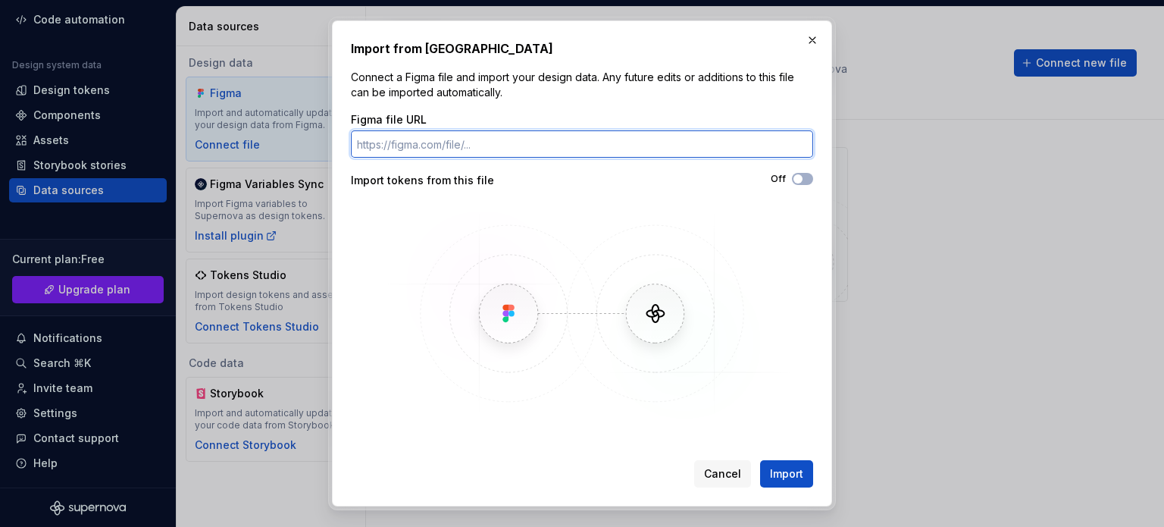
click at [431, 146] on input "Figma file URL" at bounding box center [582, 143] width 462 height 27
paste input "https://www.figma.com/design/Ztk9ycz8YtL2hzu28tMx08/2sonline-mobile-App--Copy-?…"
type input "https://www.figma.com/design/Ztk9ycz8YtL2hzu28tMx08/2sonline-mobile-App--Copy-?…"
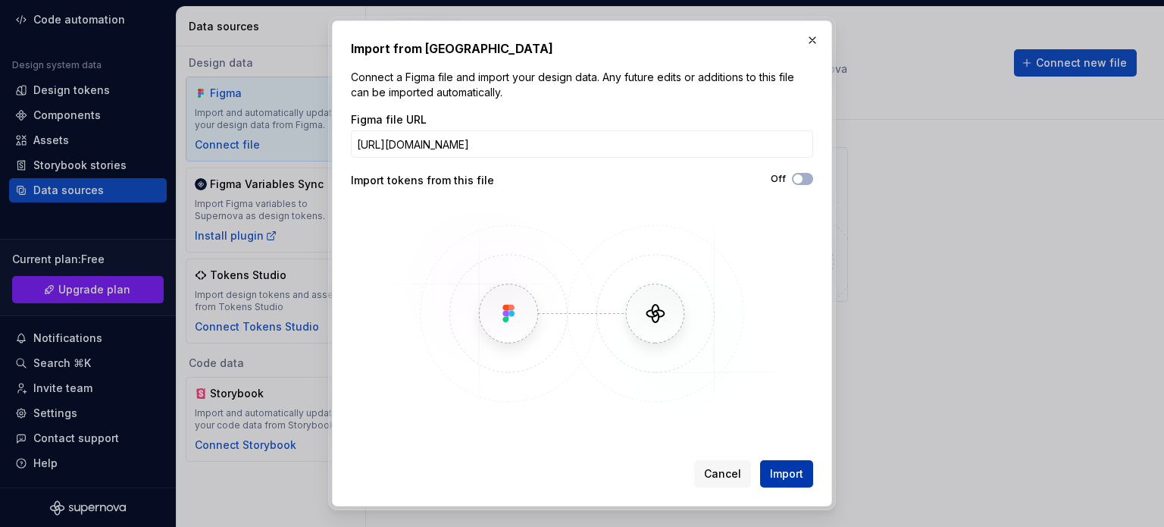
scroll to position [0, 0]
click at [793, 478] on span "Import" at bounding box center [786, 473] width 33 height 15
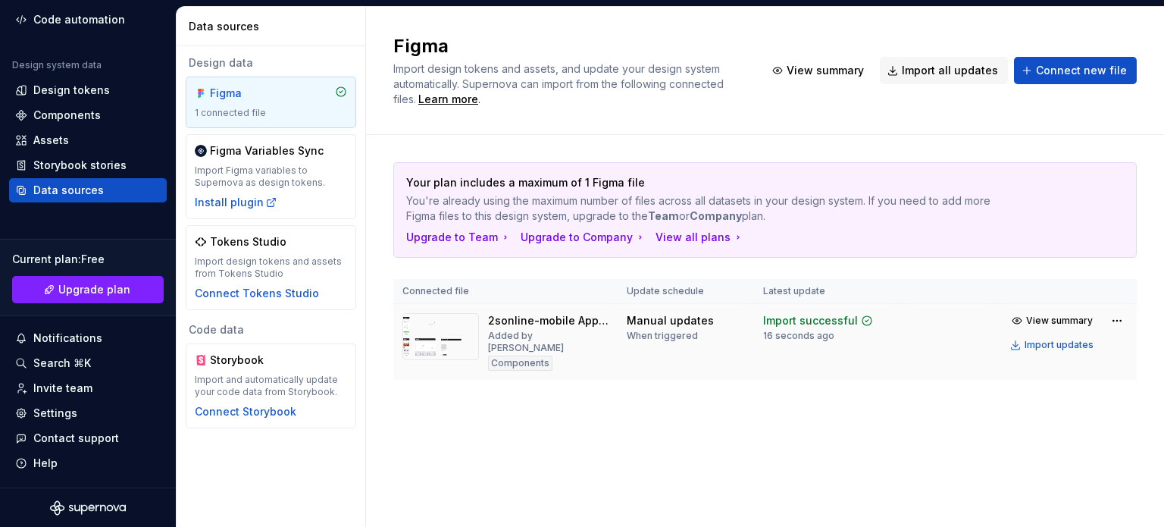
click at [448, 340] on img at bounding box center [441, 336] width 77 height 47
click at [406, 340] on img at bounding box center [441, 336] width 77 height 47
click at [538, 321] on div "2sonline-mobile App (Copy)" at bounding box center [548, 320] width 121 height 15
click at [710, 367] on td "Manual updates When triggered" at bounding box center [686, 342] width 136 height 77
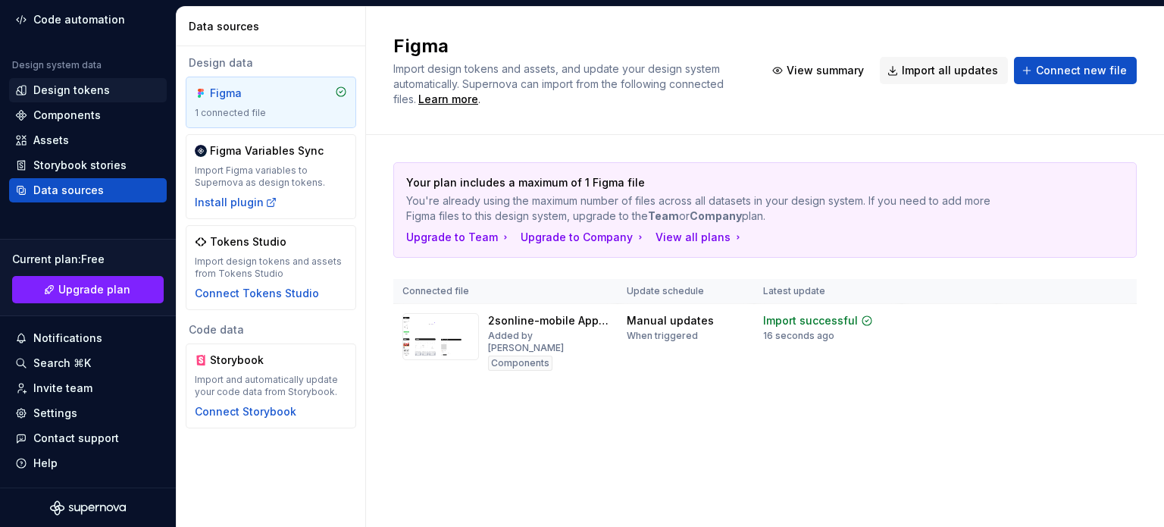
click at [89, 87] on div "Design tokens" at bounding box center [71, 90] width 77 height 15
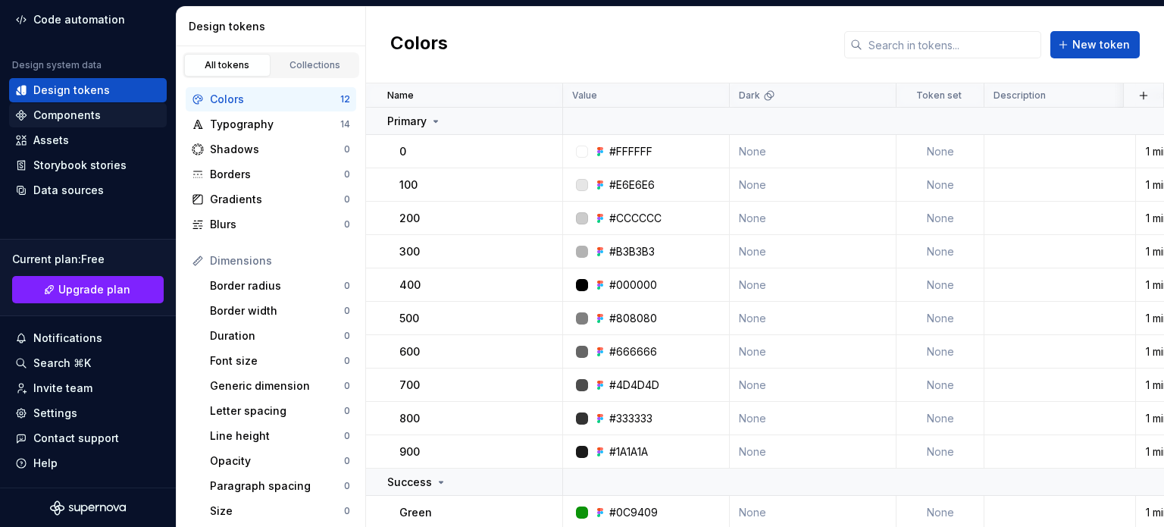
click at [76, 117] on div "Components" at bounding box center [66, 115] width 67 height 15
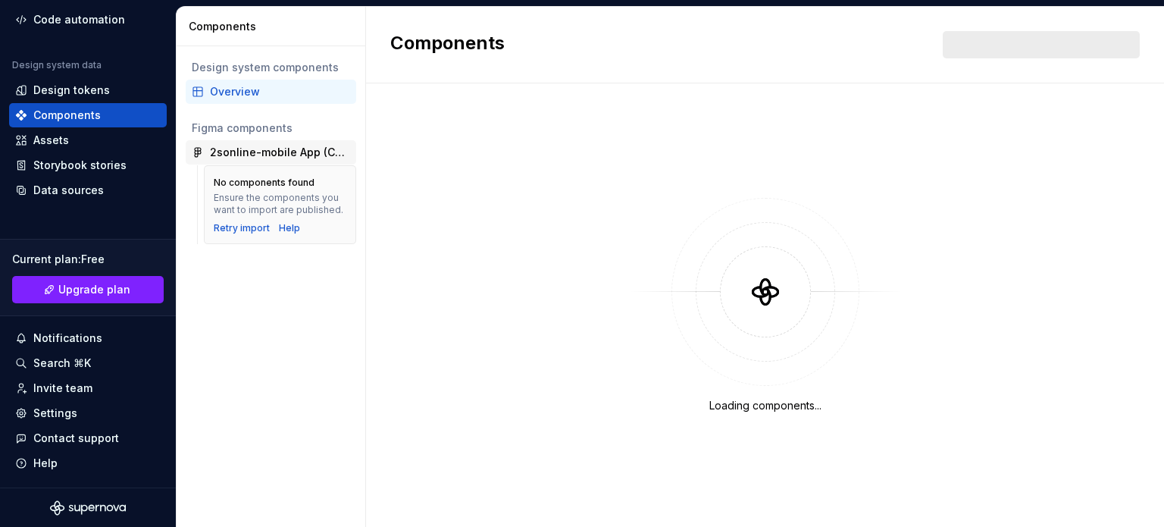
click at [273, 148] on div "2sonline-mobile App (Copy)" at bounding box center [280, 152] width 140 height 15
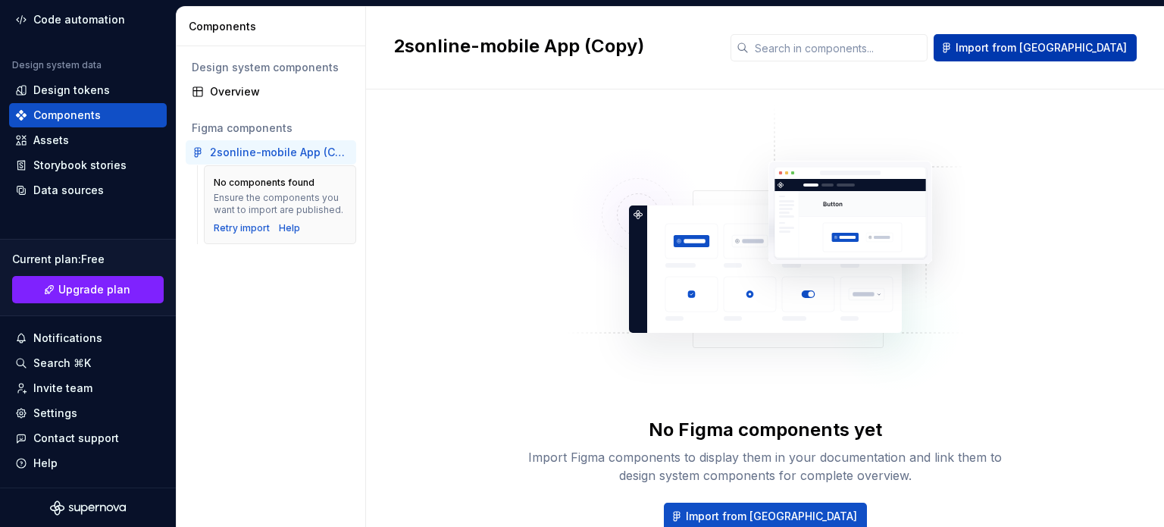
click at [1040, 43] on span "Import from Figma" at bounding box center [1041, 47] width 171 height 15
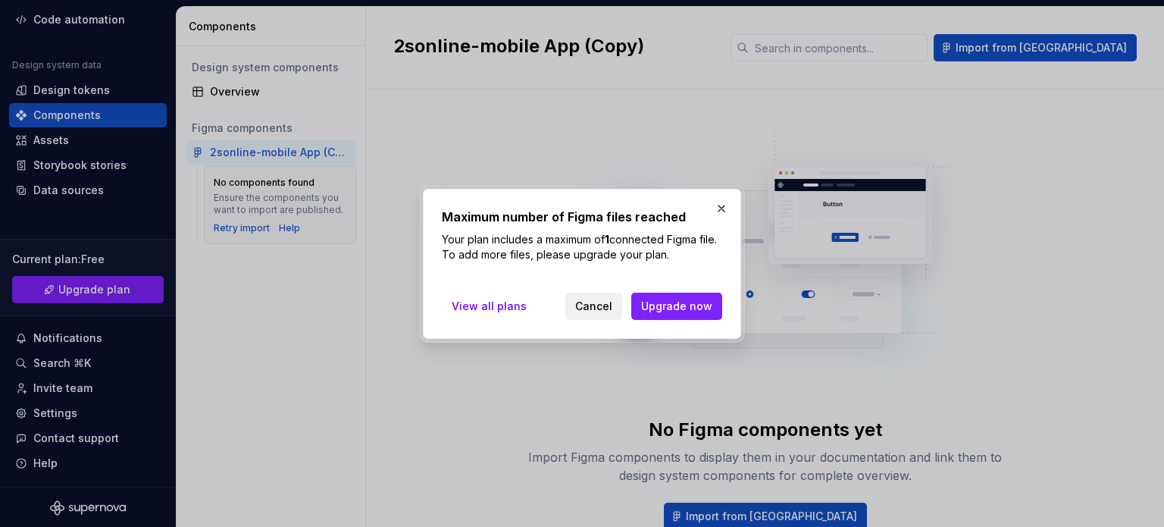
click at [599, 309] on span "Cancel" at bounding box center [593, 306] width 37 height 15
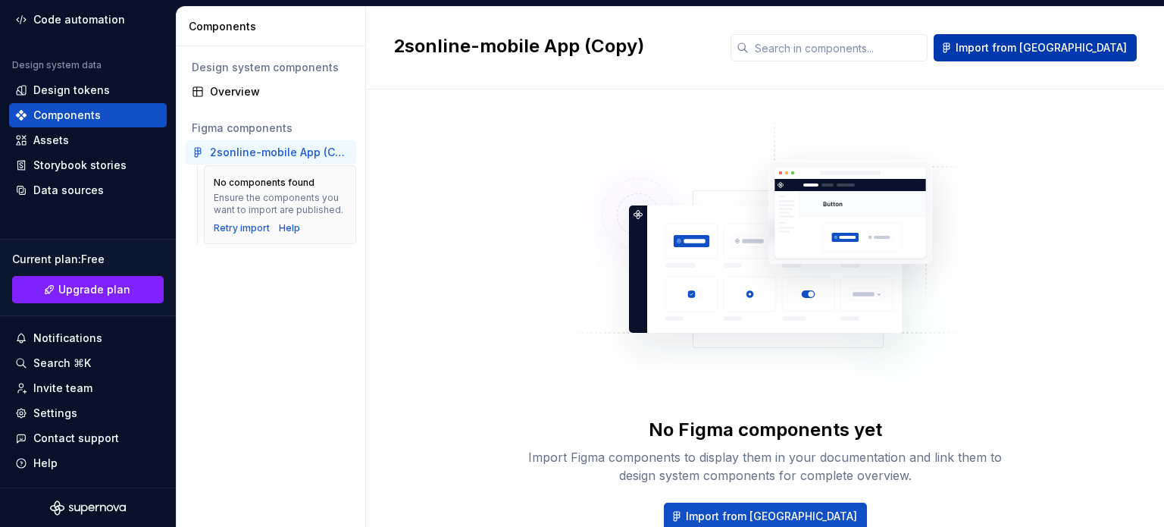
click at [1043, 42] on span "Import from Figma" at bounding box center [1041, 47] width 171 height 15
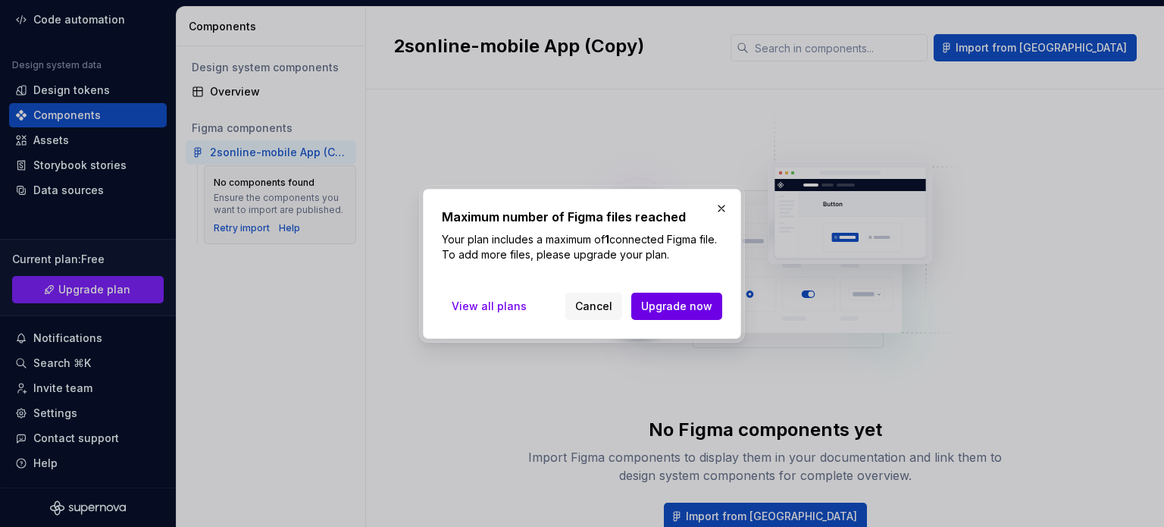
click at [697, 303] on span "Upgrade now" at bounding box center [676, 306] width 71 height 15
